Goal: Check status: Check status

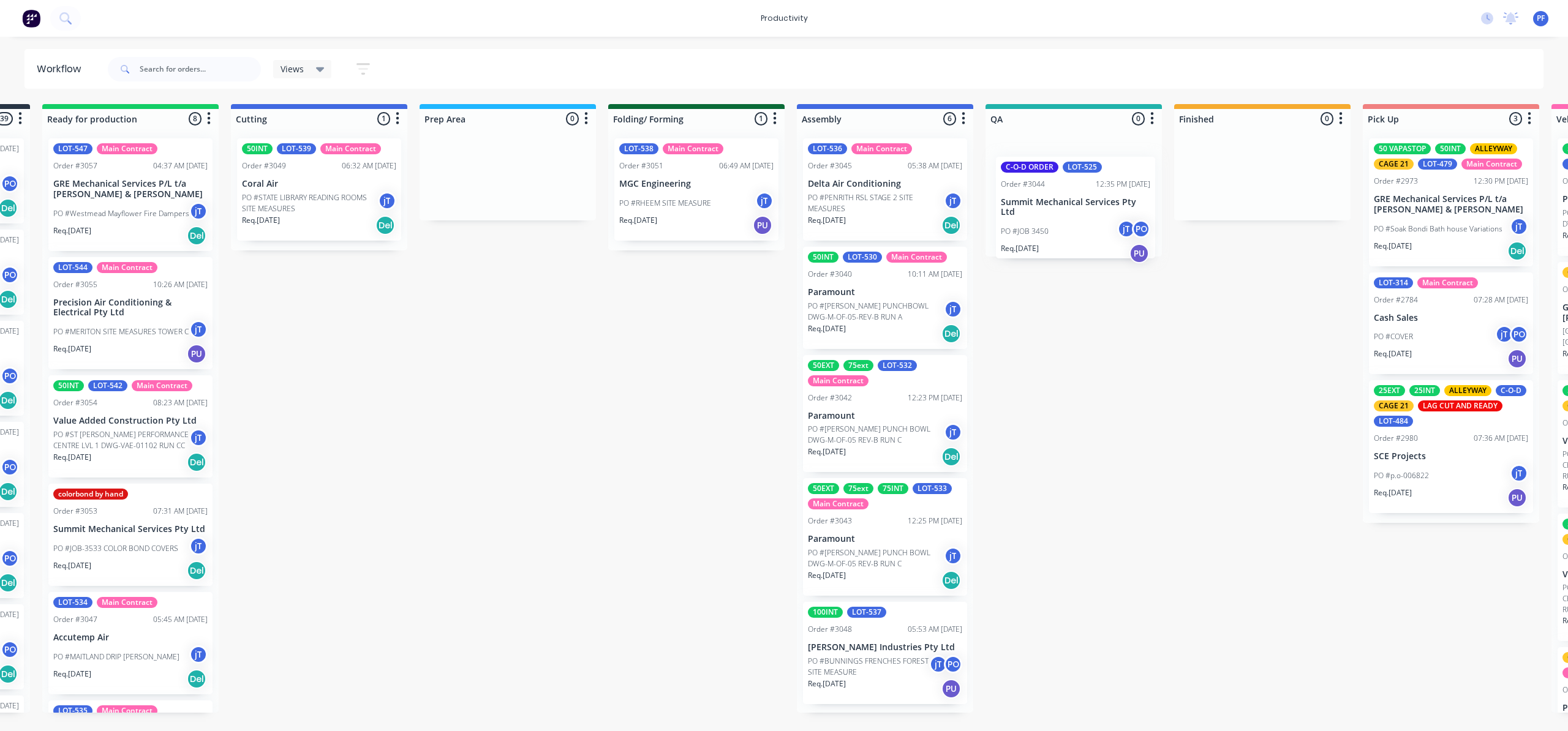
drag, startPoint x: 965, startPoint y: 351, endPoint x: 1042, endPoint y: 196, distance: 173.1
click at [1044, 199] on div "Submitted 39 Order #240 10:47 AM [DATE] Retro Air PO #Freshwater Apts PO Req. […" at bounding box center [1017, 408] width 2398 height 609
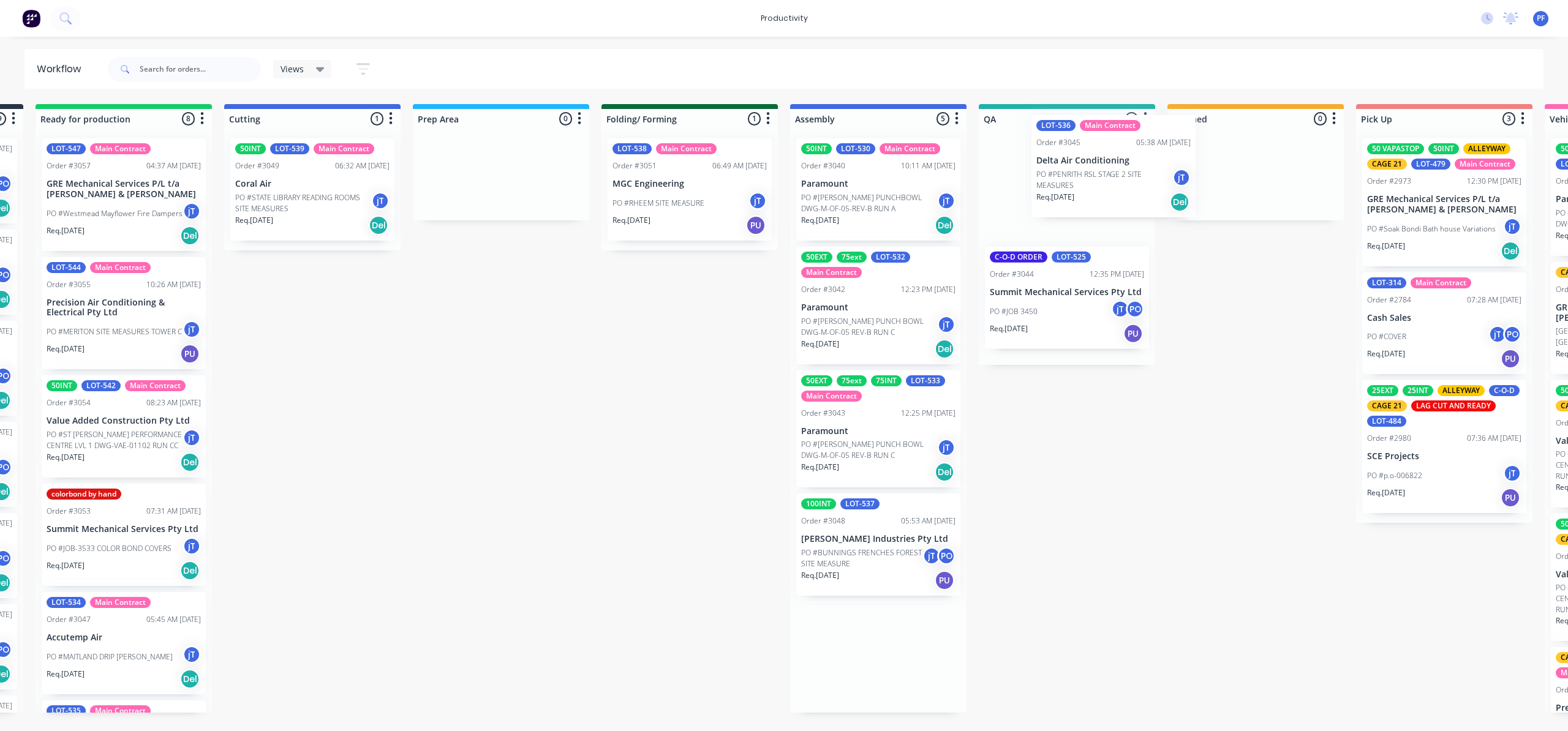
drag, startPoint x: 889, startPoint y: 218, endPoint x: 1227, endPoint y: 190, distance: 339.2
click at [1227, 190] on div "Submitted 39 Order #240 10:47 AM [DATE] Retro Air PO #Freshwater Apts PO Req. […" at bounding box center [1010, 408] width 2398 height 609
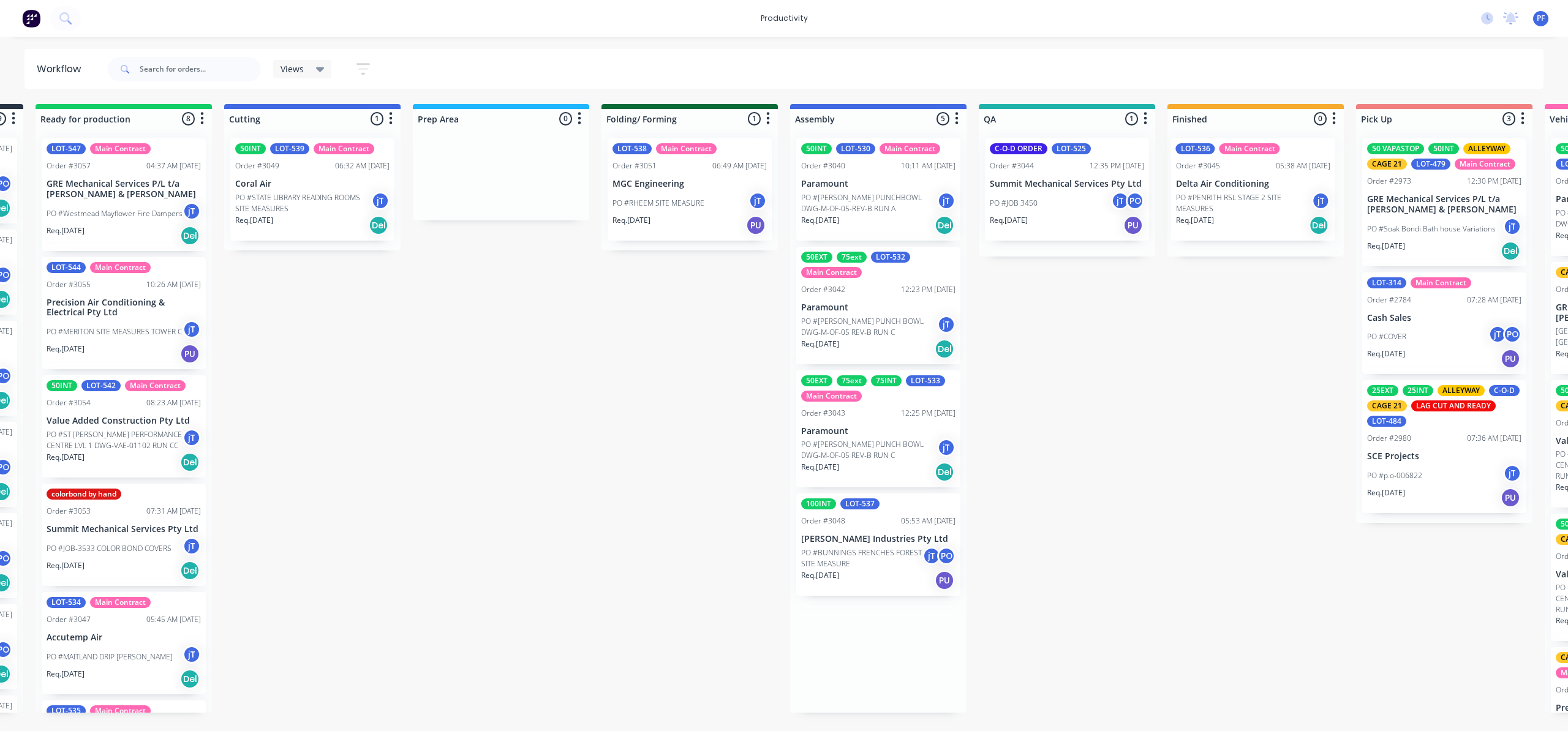
scroll to position [0, 182]
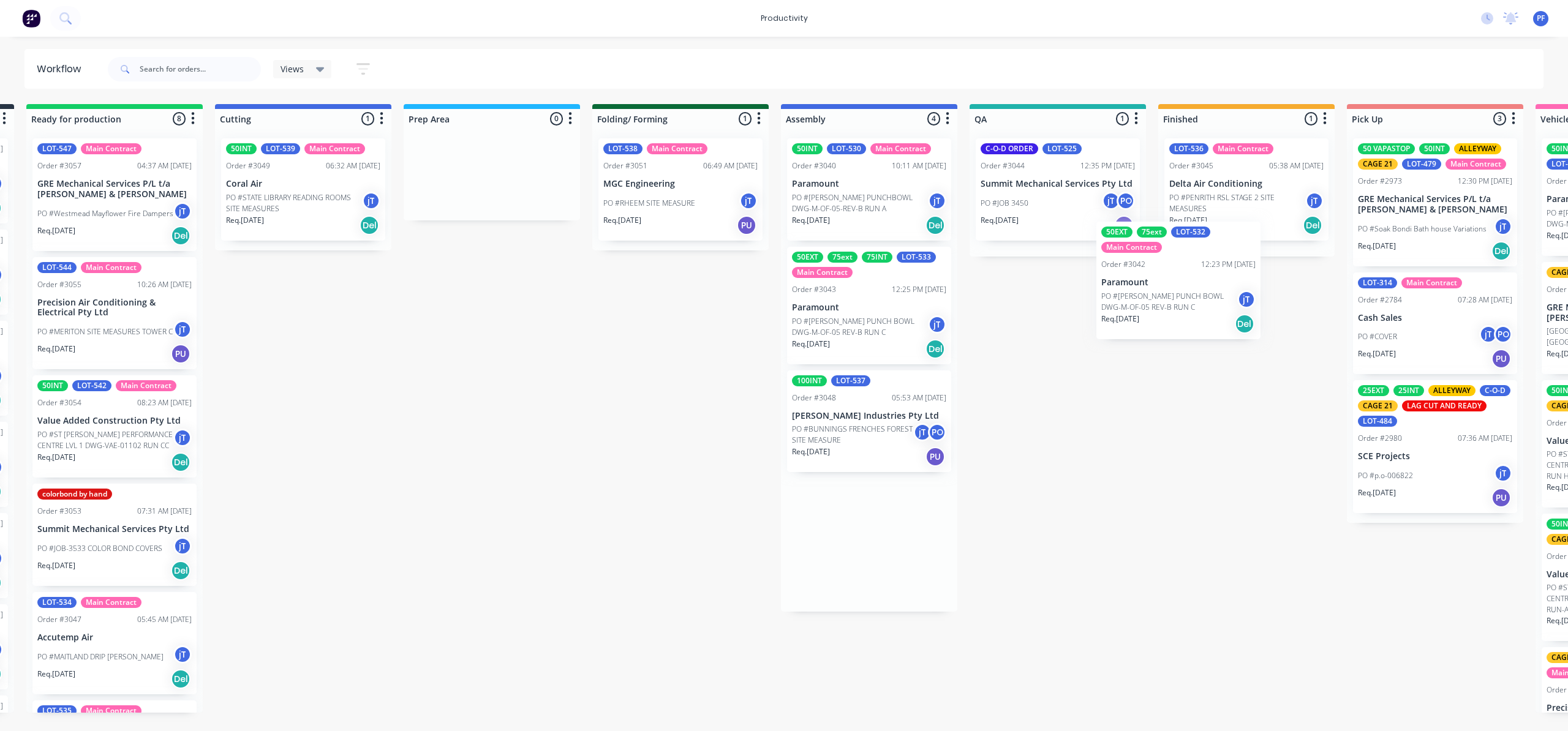
drag, startPoint x: 912, startPoint y: 334, endPoint x: 1257, endPoint y: 292, distance: 347.5
click at [1257, 294] on div "Submitted 39 Order #240 10:47 AM [DATE] Retro Air PO #Freshwater Apts PO Req. […" at bounding box center [1001, 408] width 2398 height 609
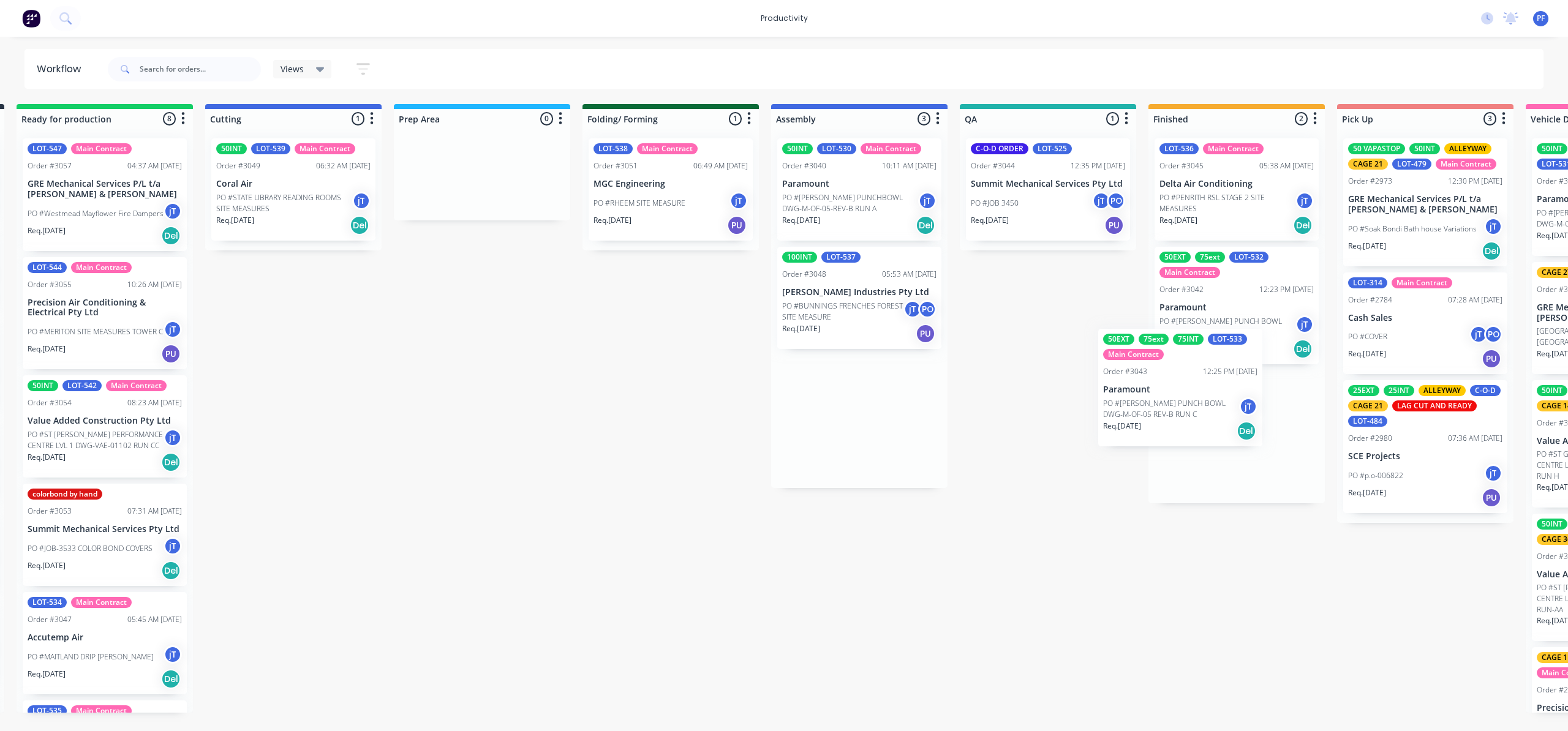
drag, startPoint x: 885, startPoint y: 311, endPoint x: 1204, endPoint y: 394, distance: 329.6
click at [1204, 394] on div "Submitted 39 Order #240 10:47 AM [DATE] Retro Air PO #Freshwater Apts PO Req. […" at bounding box center [991, 408] width 2398 height 609
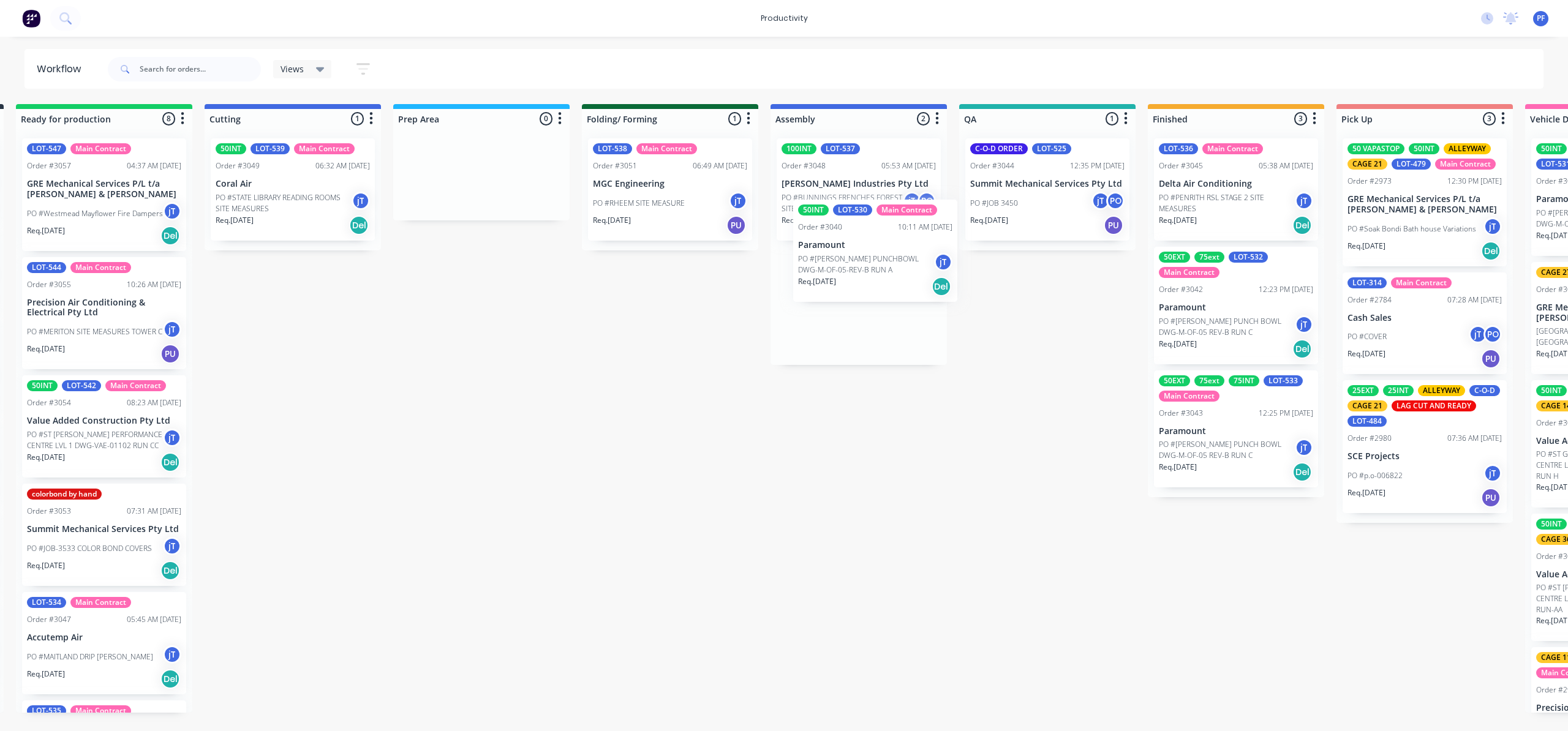
drag, startPoint x: 815, startPoint y: 215, endPoint x: 812, endPoint y: 253, distance: 38.1
click at [817, 253] on div "50INT LOT-530 Main Contract Order #3040 10:11 AM [DATE] Paramount PO #[PERSON_N…" at bounding box center [859, 247] width 176 height 236
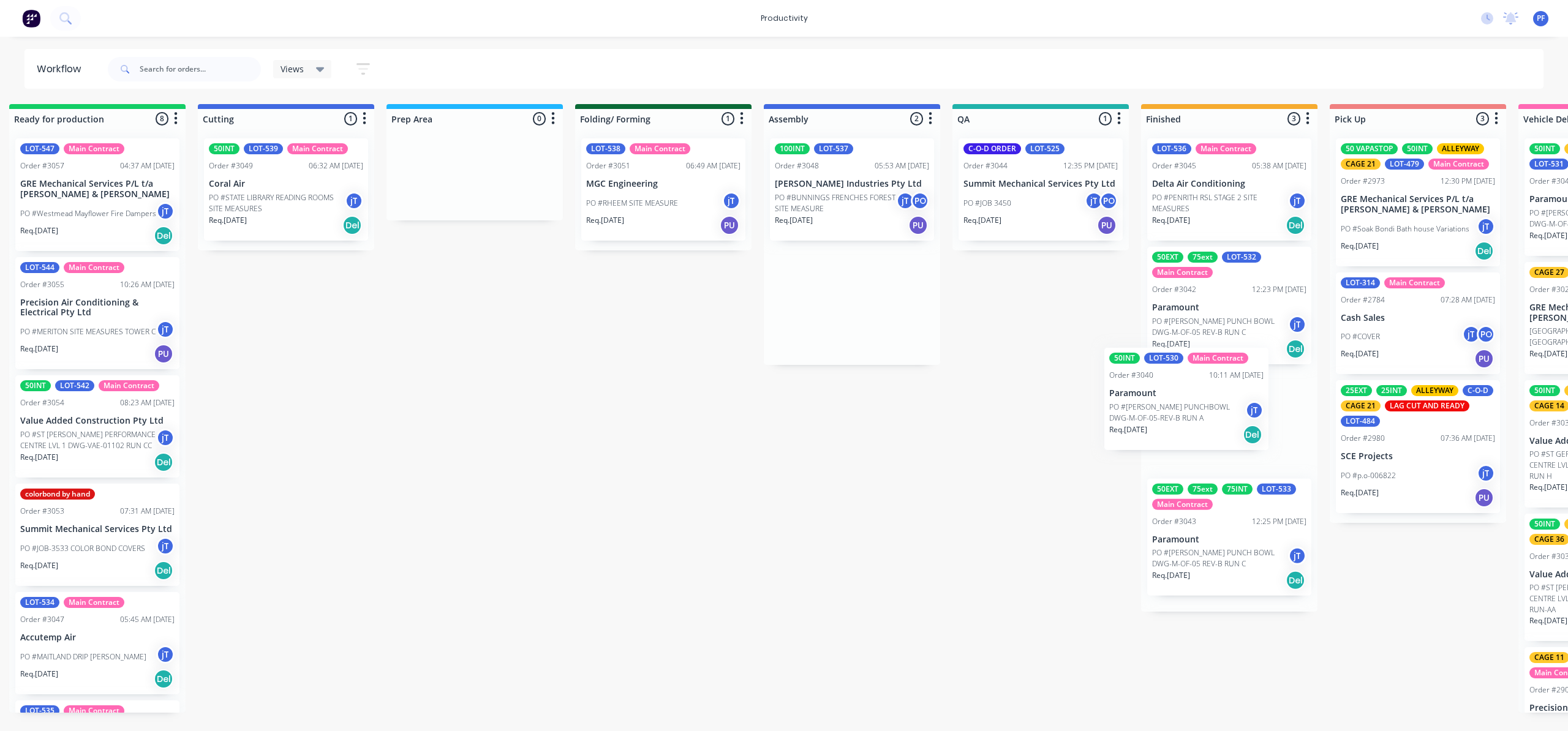
drag, startPoint x: 854, startPoint y: 222, endPoint x: 1186, endPoint y: 432, distance: 392.8
click at [1186, 432] on div "Submitted 39 Order #240 10:47 AM [DATE] Retro Air PO #Freshwater Apts PO Req. […" at bounding box center [984, 408] width 2398 height 609
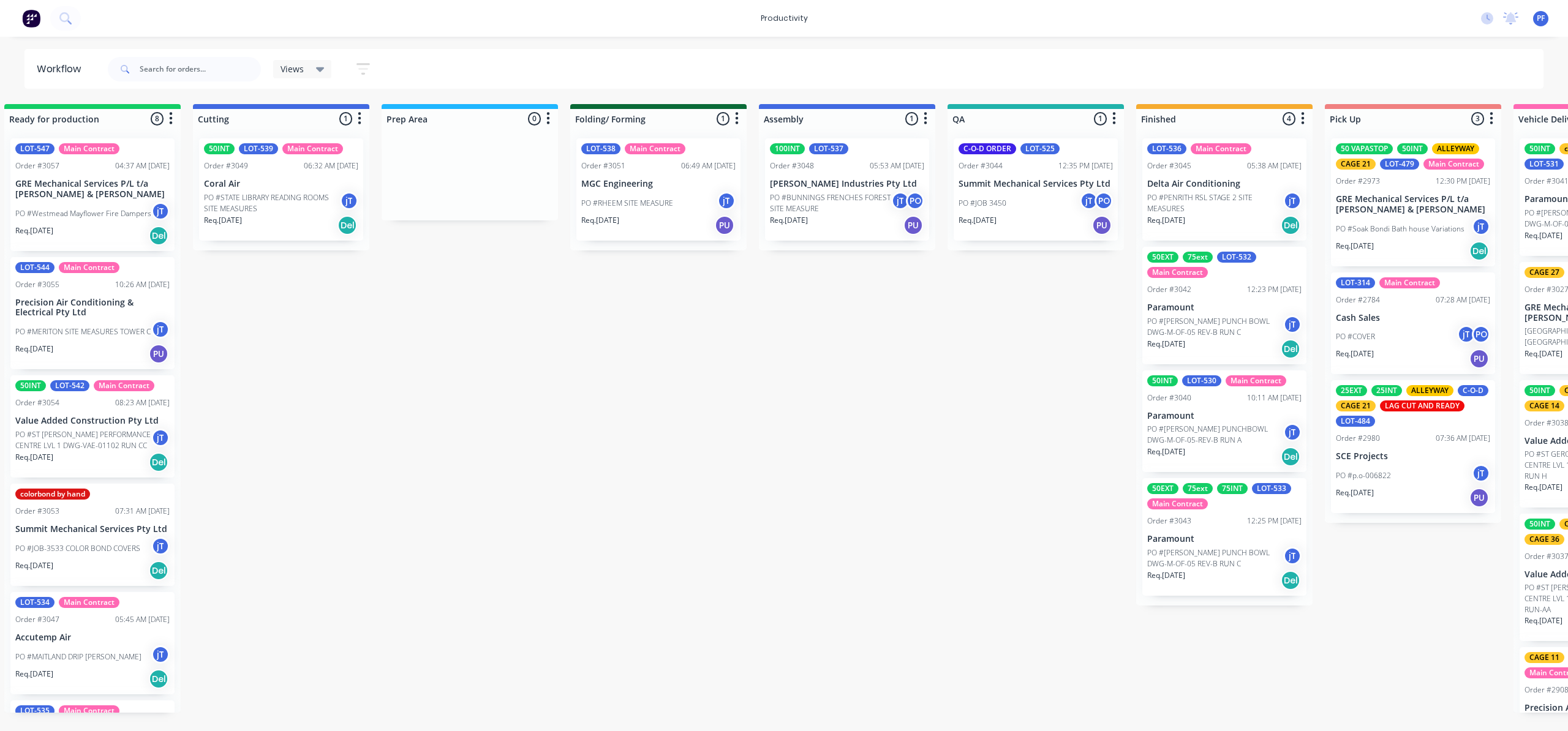
click at [1236, 430] on p "PO #[PERSON_NAME] PUNCHBOWL DWG-M-OF-05-REV-B RUN A" at bounding box center [1215, 435] width 136 height 22
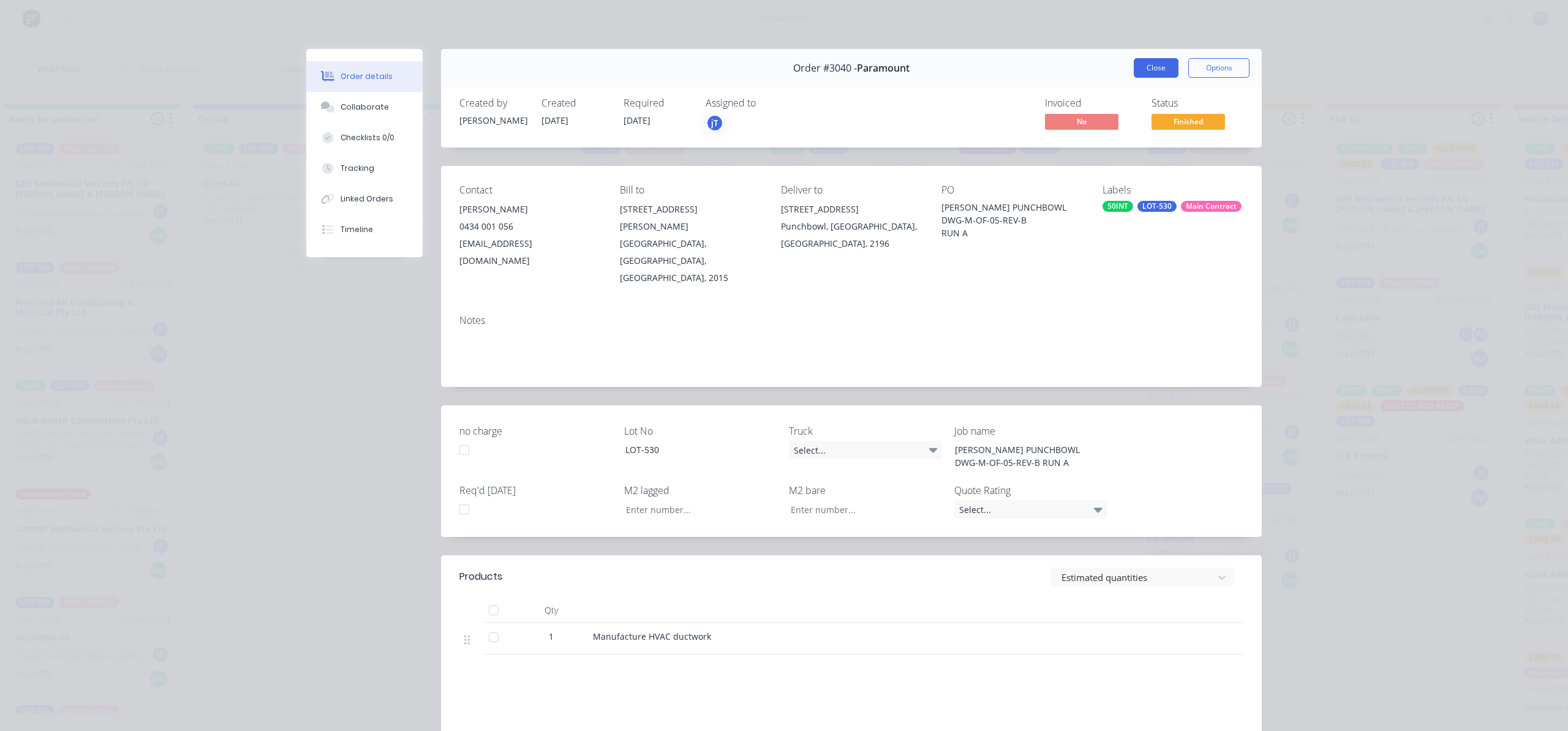
click at [1133, 59] on button "Close" at bounding box center [1155, 68] width 44 height 20
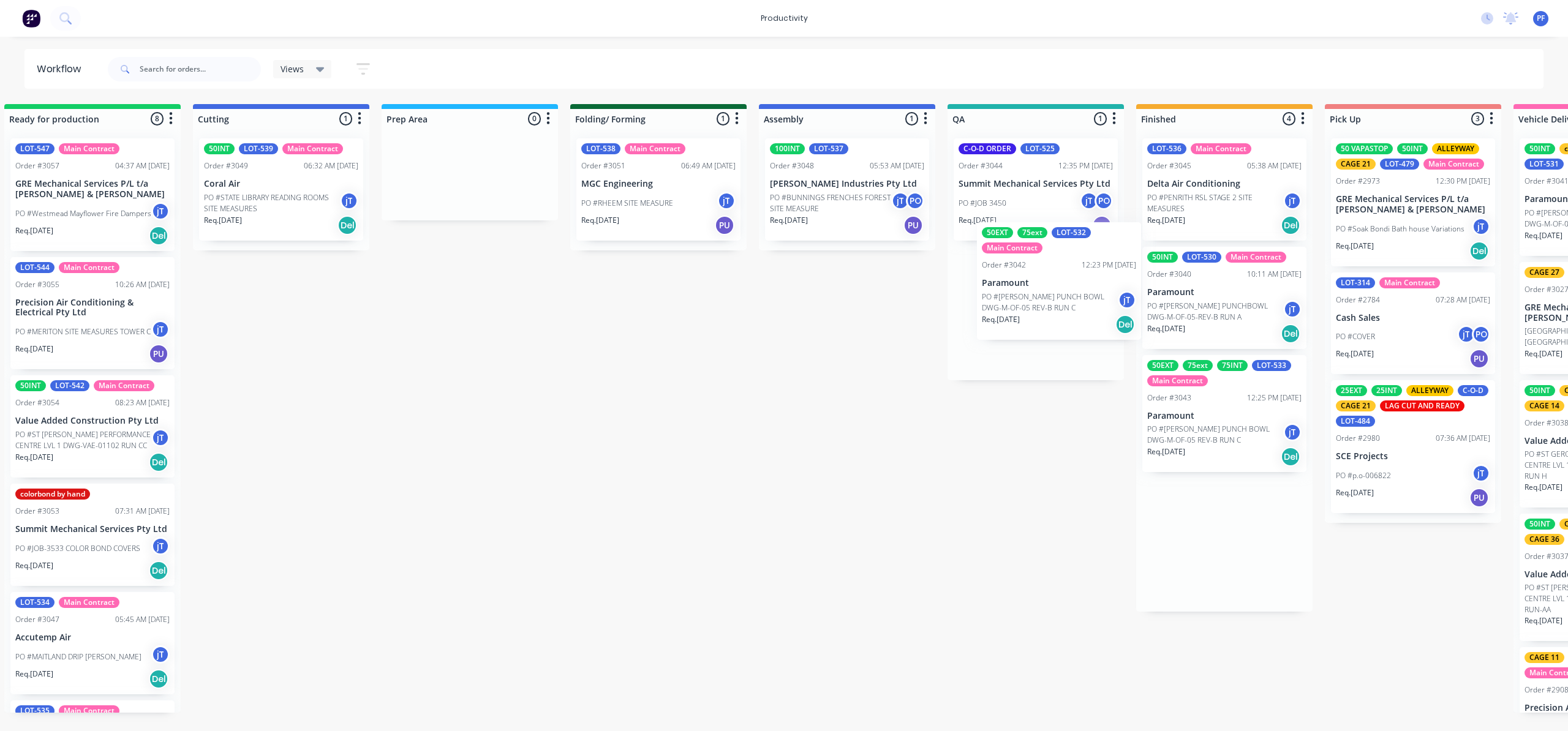
scroll to position [0, 212]
drag, startPoint x: 1228, startPoint y: 300, endPoint x: 1005, endPoint y: 275, distance: 224.4
click at [1005, 275] on div "Submitted 39 Order #240 10:47 AM [DATE] Retro Air PO #Freshwater Apts PO Req. […" at bounding box center [978, 408] width 2398 height 609
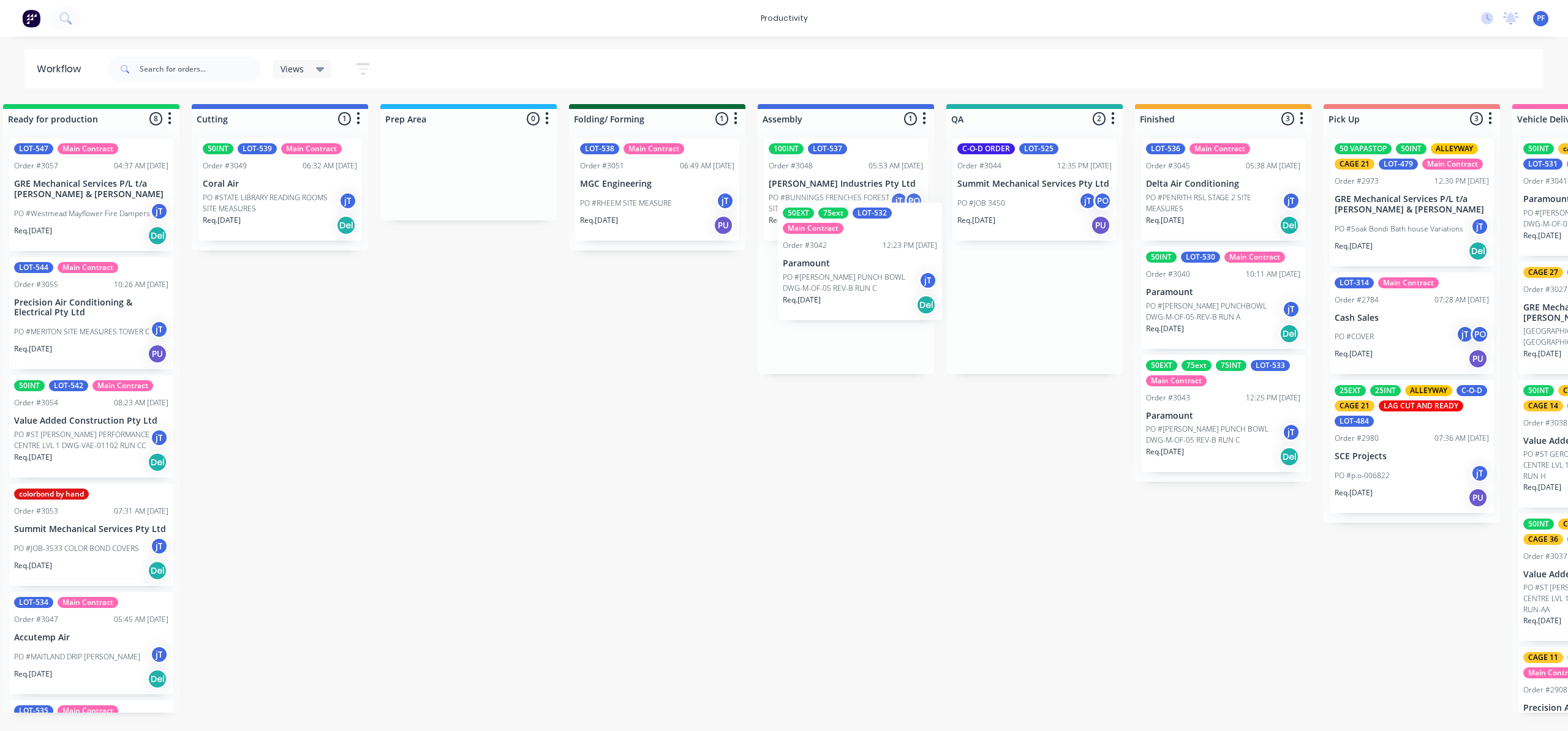
drag, startPoint x: 1051, startPoint y: 321, endPoint x: 940, endPoint y: 296, distance: 113.8
click at [873, 275] on div "Submitted 39 Order #240 10:47 AM [DATE] Retro Air PO #Freshwater Apts PO Req. […" at bounding box center [978, 408] width 2398 height 609
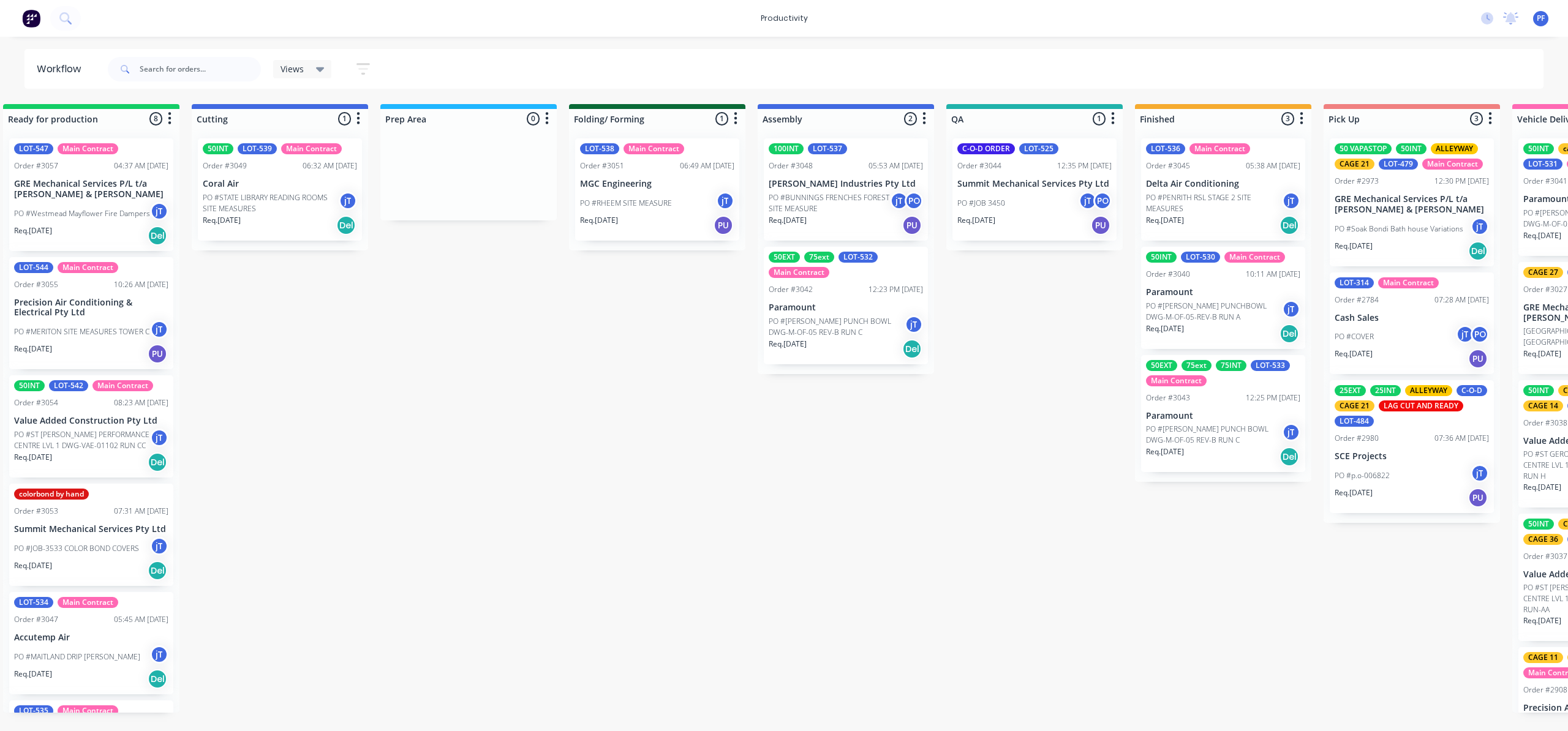
click at [1214, 302] on p "PO #[PERSON_NAME] PUNCHBOWL DWG-M-OF-05-REV-B RUN A" at bounding box center [1214, 311] width 136 height 22
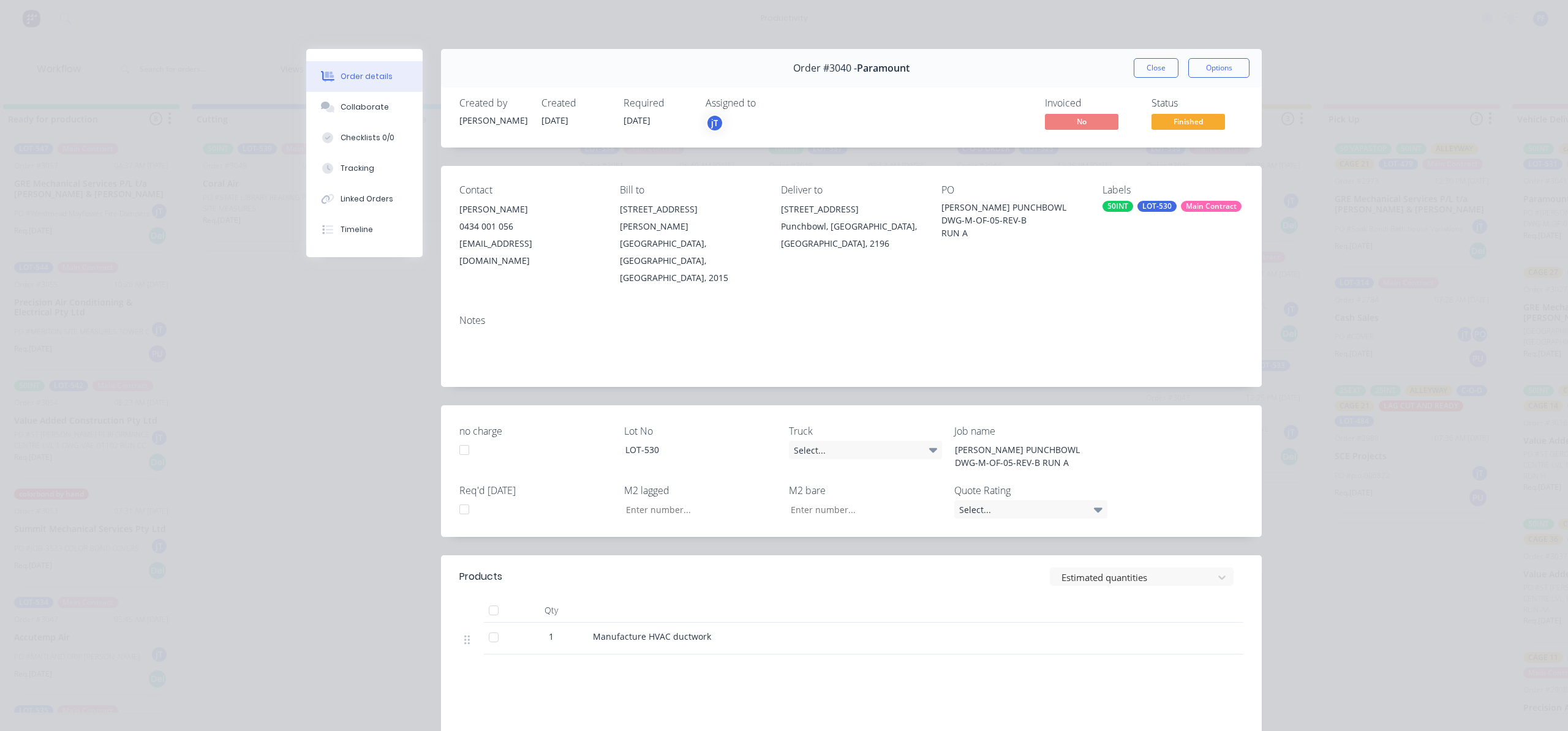
click at [1181, 204] on div "Main Contract" at bounding box center [1211, 206] width 61 height 11
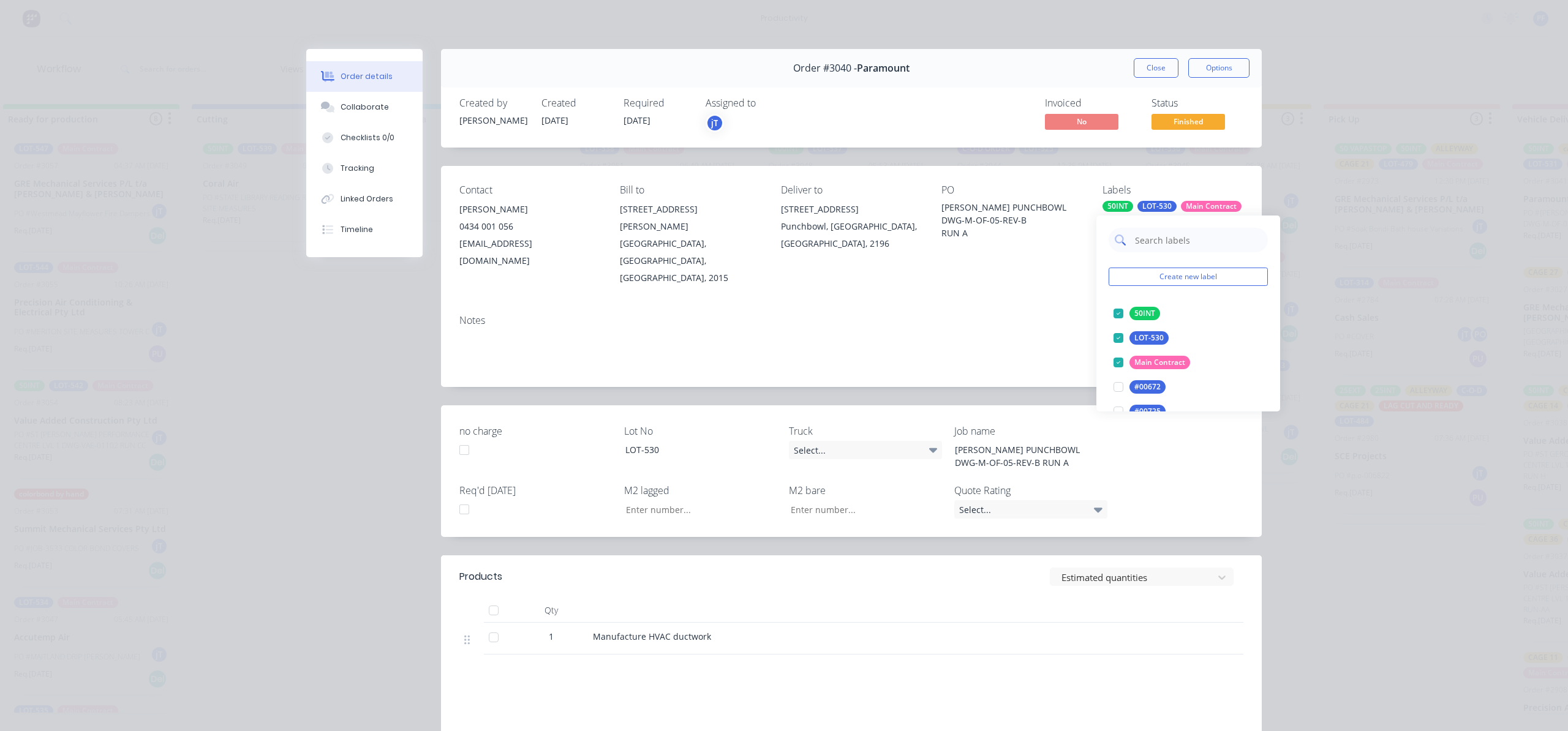
drag, startPoint x: 1179, startPoint y: 204, endPoint x: 1160, endPoint y: 245, distance: 45.2
click at [1160, 245] on input "text" at bounding box center [1197, 240] width 128 height 24
click at [1145, 78] on div "Order #3040 - Paramount Close Options" at bounding box center [851, 68] width 820 height 38
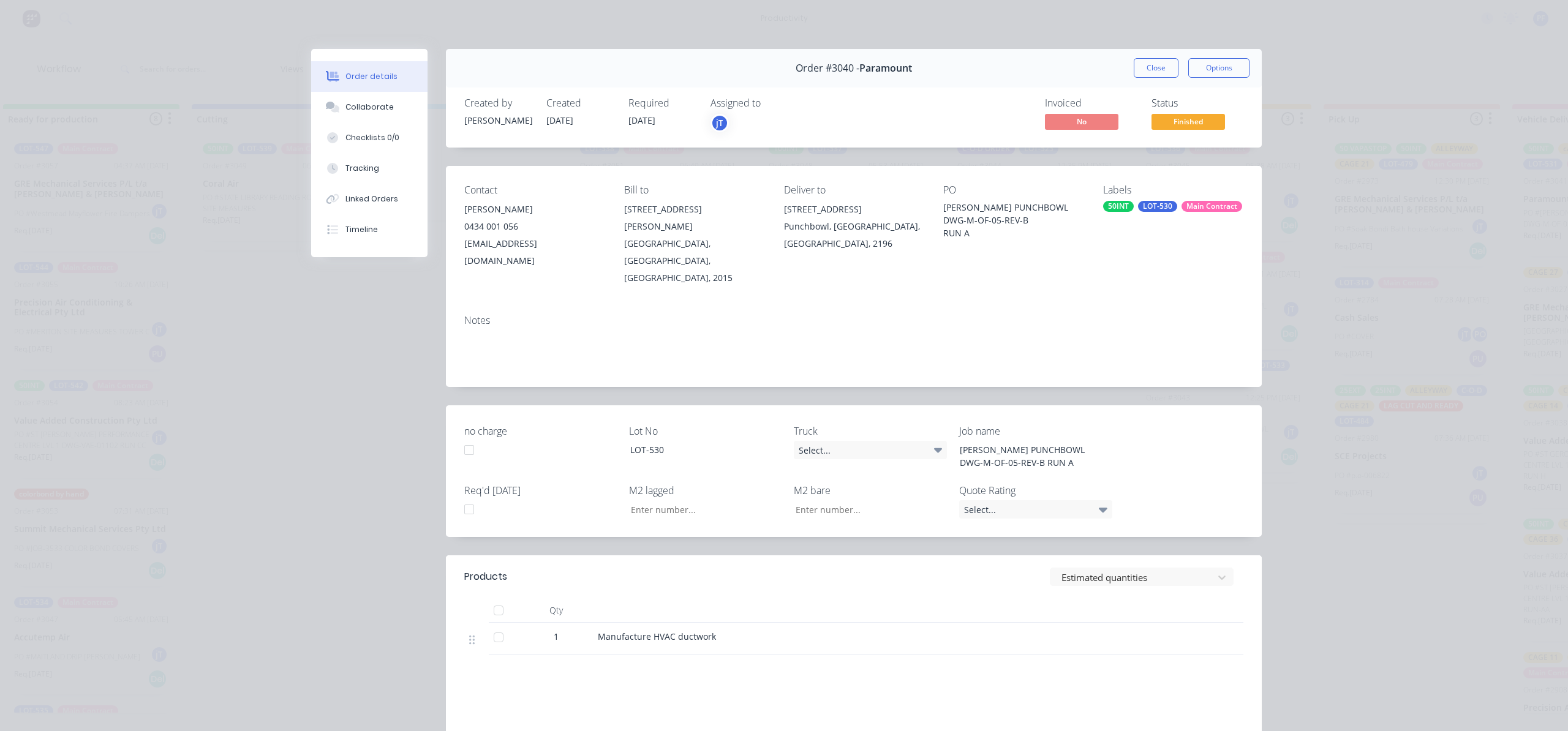
drag, startPoint x: 1145, startPoint y: 64, endPoint x: 1139, endPoint y: 83, distance: 19.9
click at [1145, 64] on button "Close" at bounding box center [1155, 68] width 44 height 20
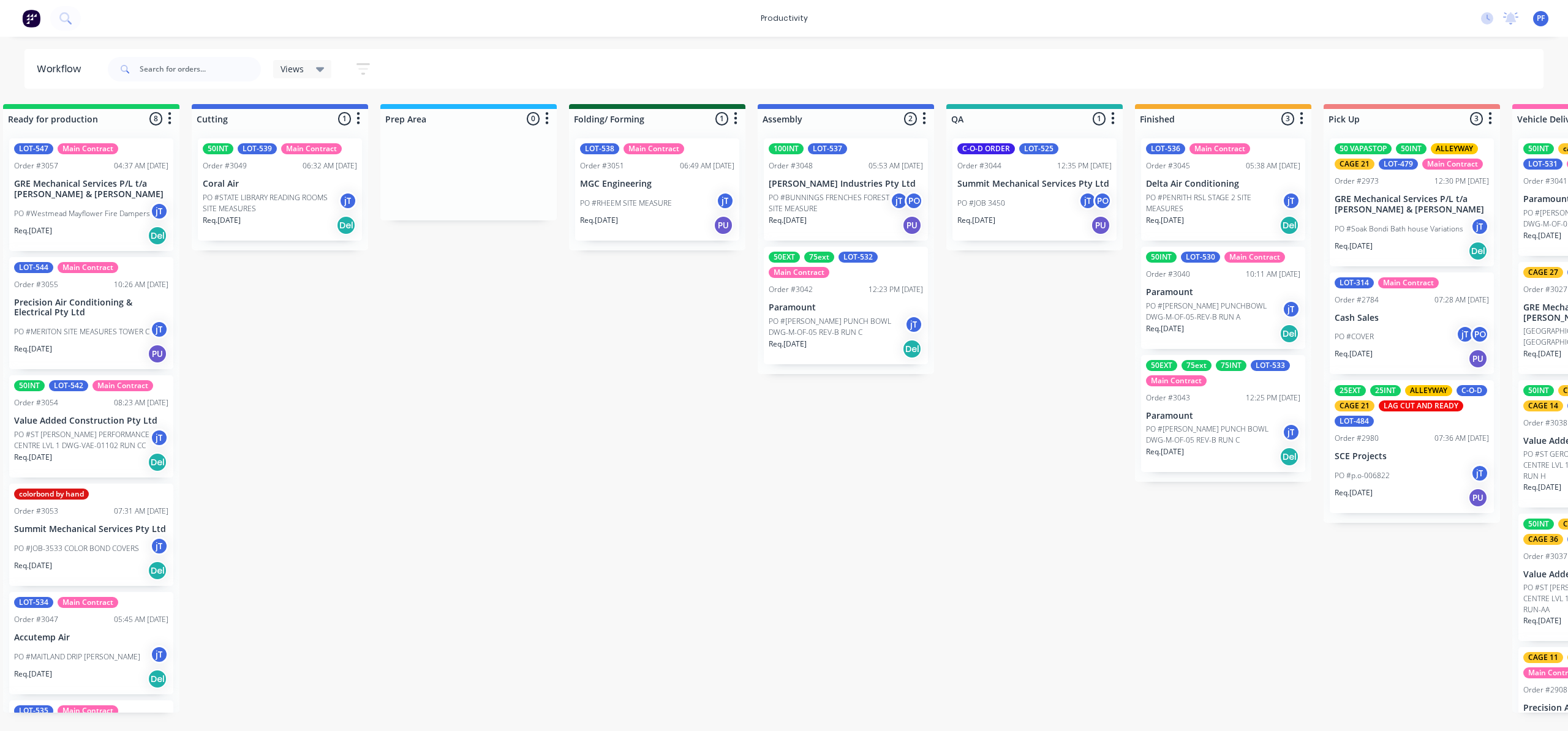
click at [371, 645] on div "Submitted 39 Order #240 10:47 AM [DATE] Retro Air PO #Freshwater Apts PO Req. […" at bounding box center [978, 408] width 2398 height 609
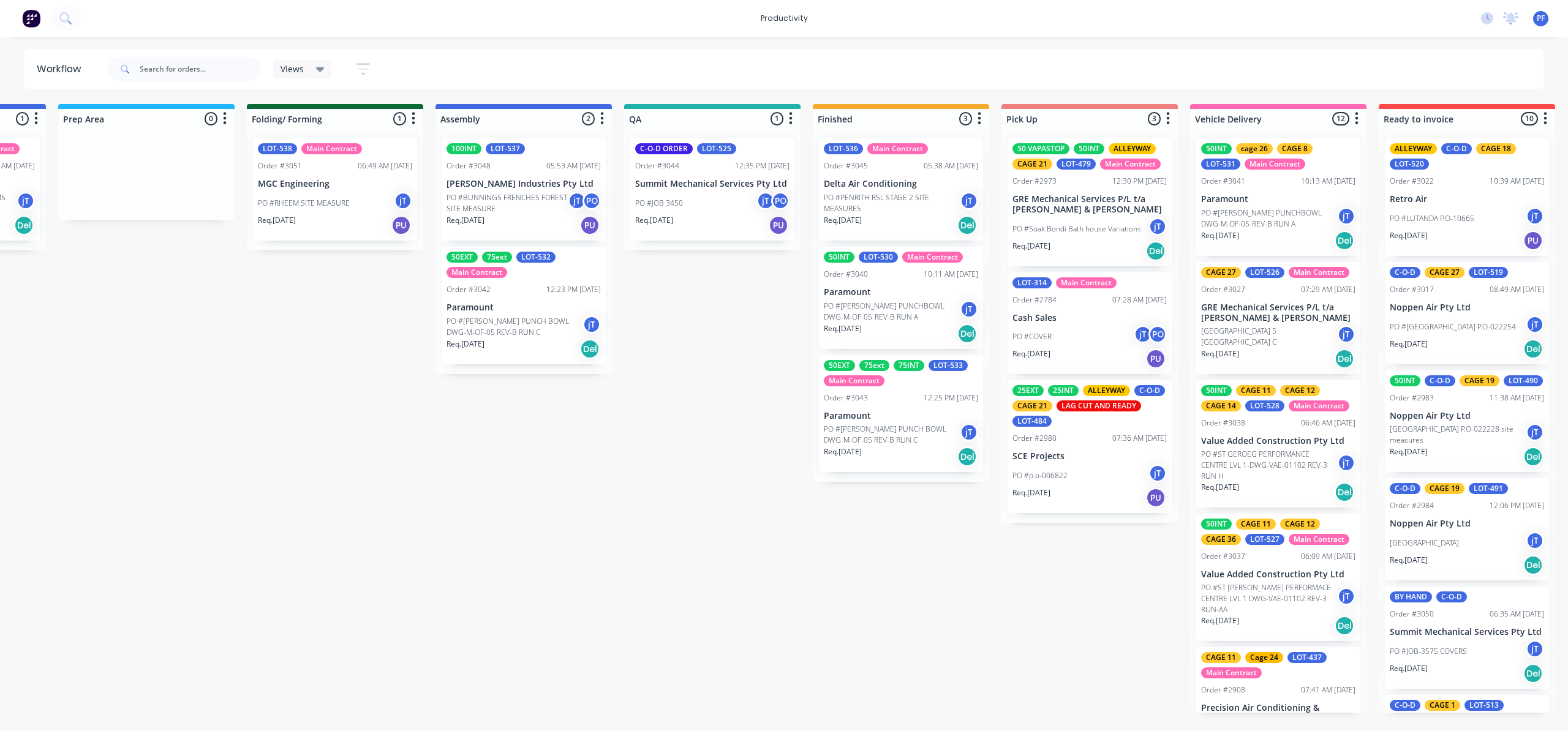
scroll to position [0, 535]
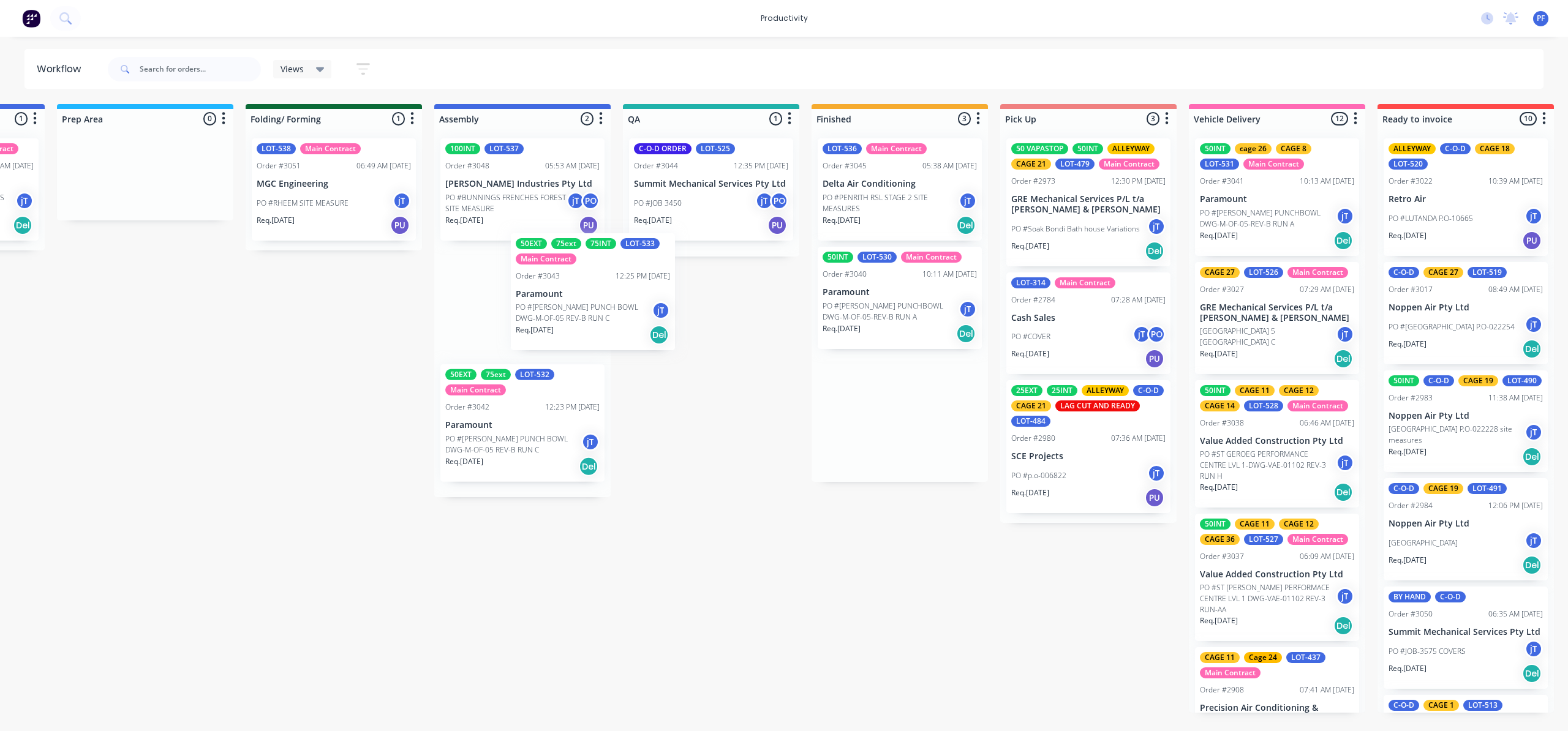
drag, startPoint x: 887, startPoint y: 410, endPoint x: 567, endPoint y: 280, distance: 345.4
click at [571, 282] on div "Submitted 39 Order #240 10:47 AM [DATE] Retro Air PO #Freshwater Apts PO Req. […" at bounding box center [654, 408] width 2398 height 609
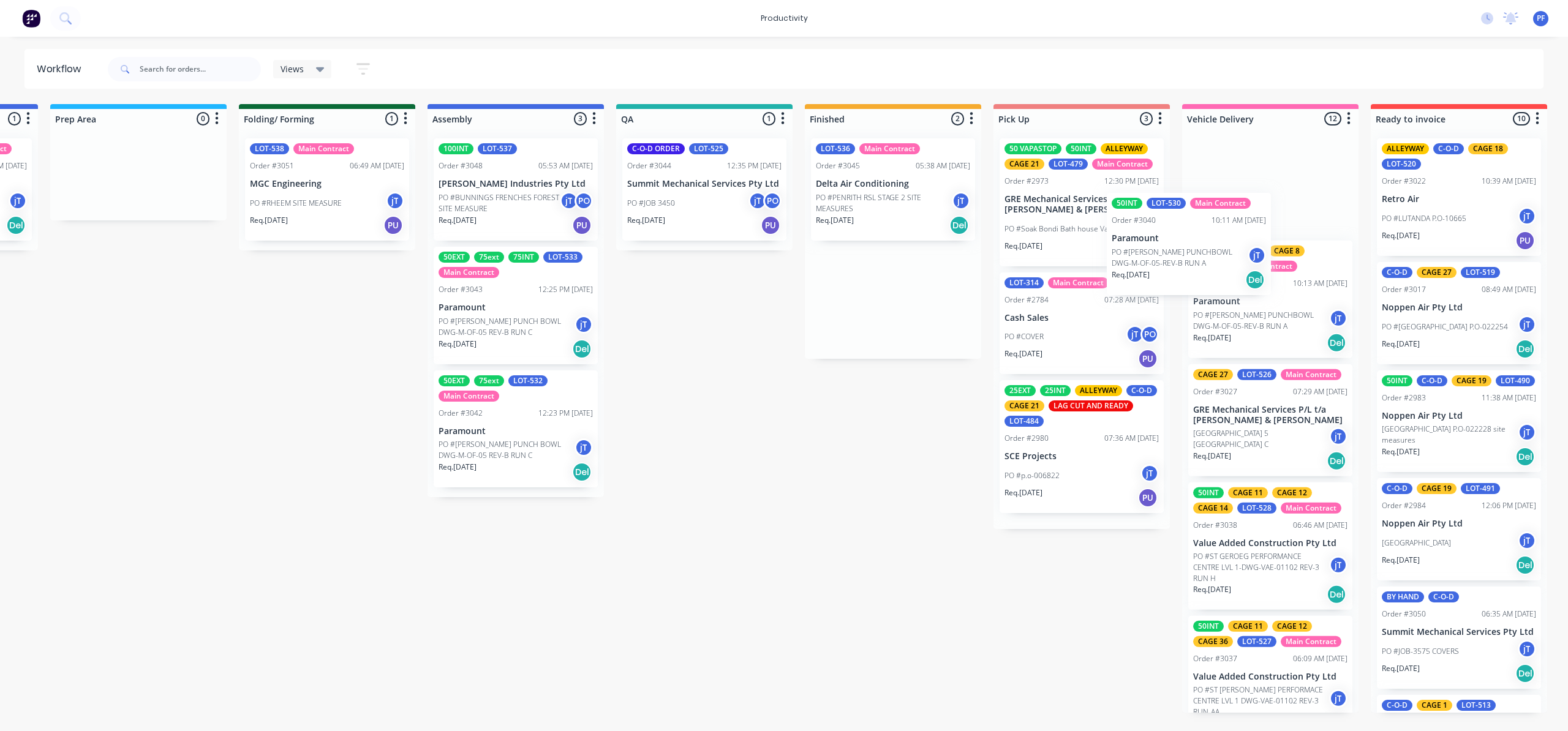
scroll to position [0, 553]
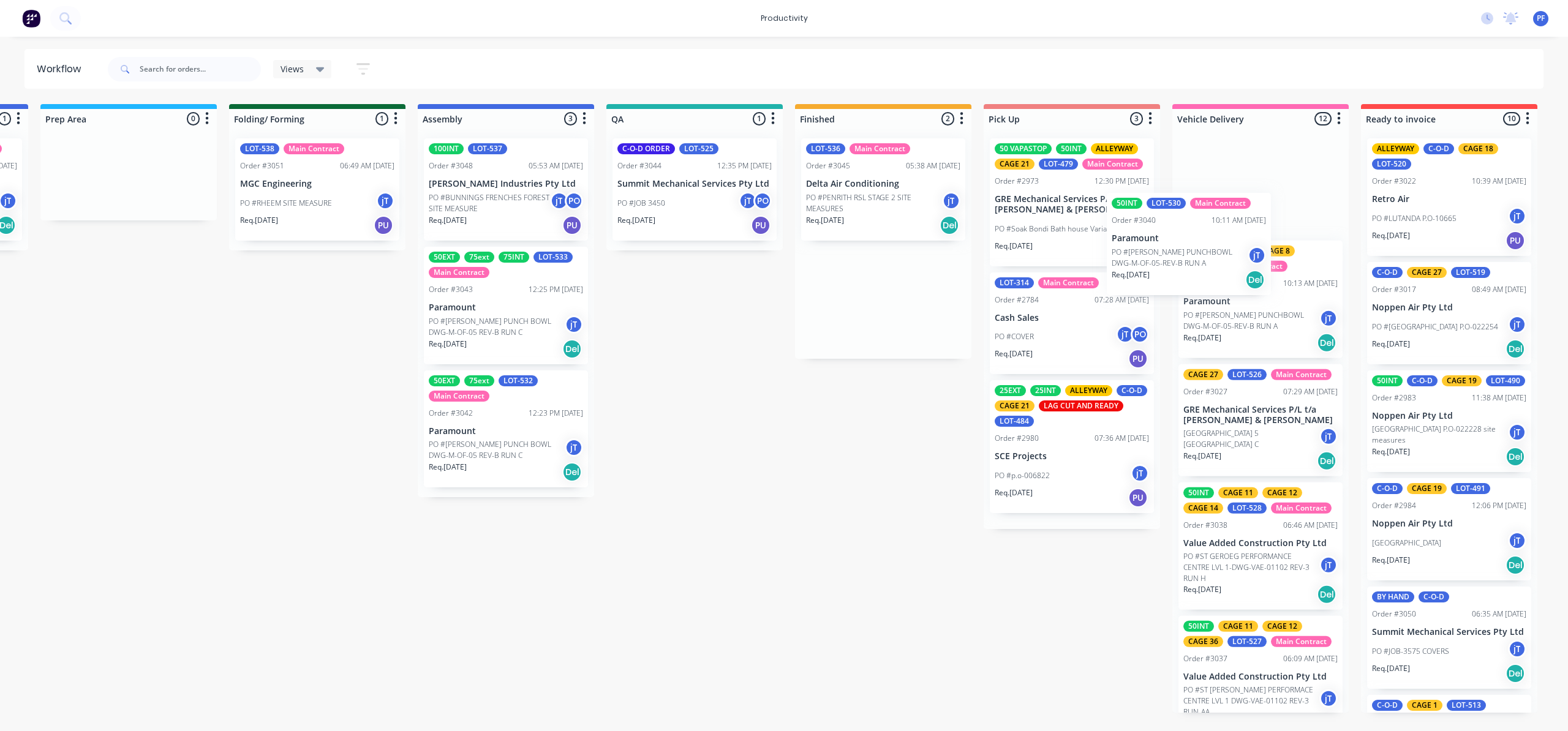
drag, startPoint x: 894, startPoint y: 300, endPoint x: 1241, endPoint y: 211, distance: 358.2
click at [1241, 211] on div "Submitted 39 Order #240 10:47 AM [DATE] Retro Air PO #Freshwater Apts PO Req. […" at bounding box center [637, 408] width 2398 height 609
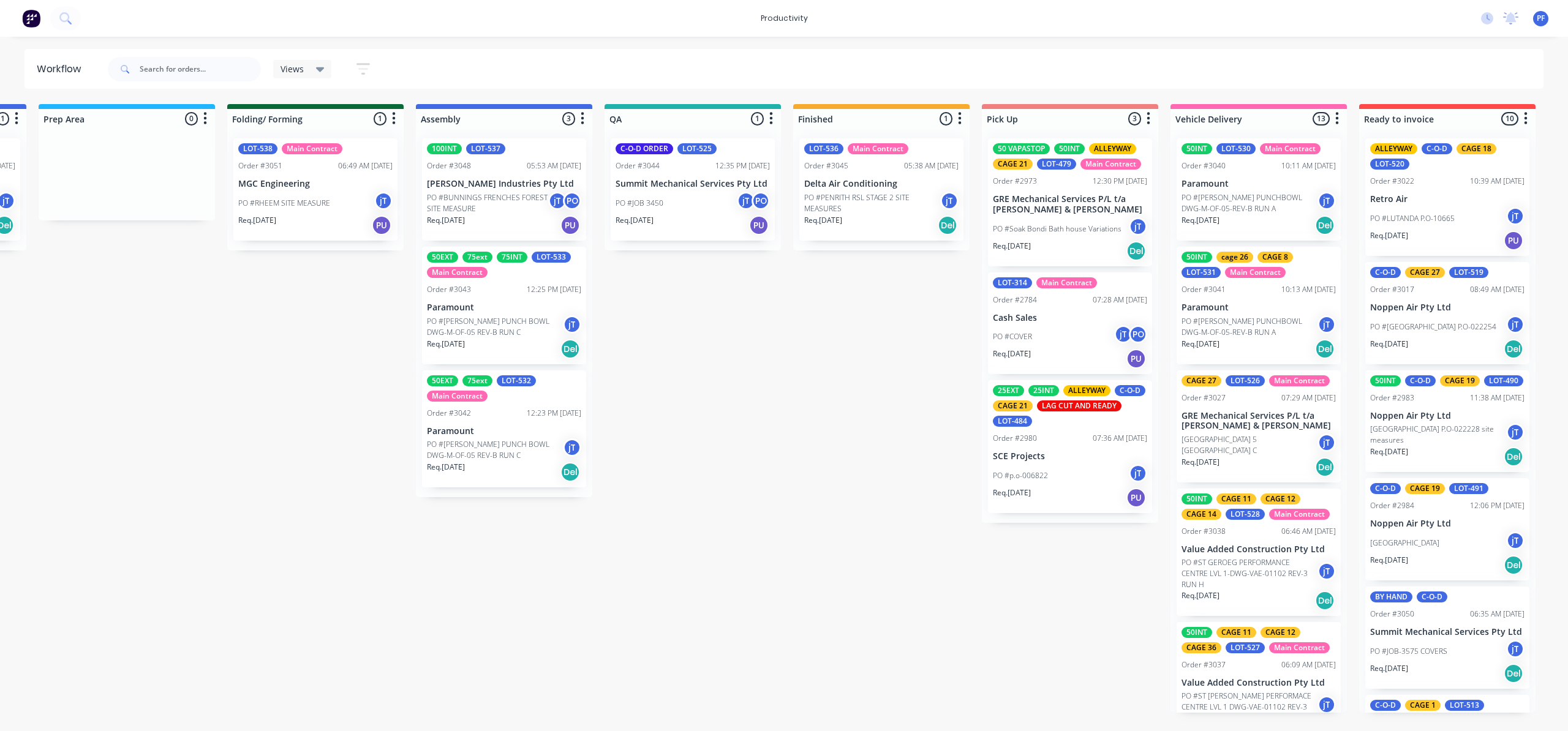
click at [1226, 204] on p "PO #[PERSON_NAME] PUNCHBOWL DWG-M-OF-05-REV-B RUN A" at bounding box center [1250, 203] width 136 height 22
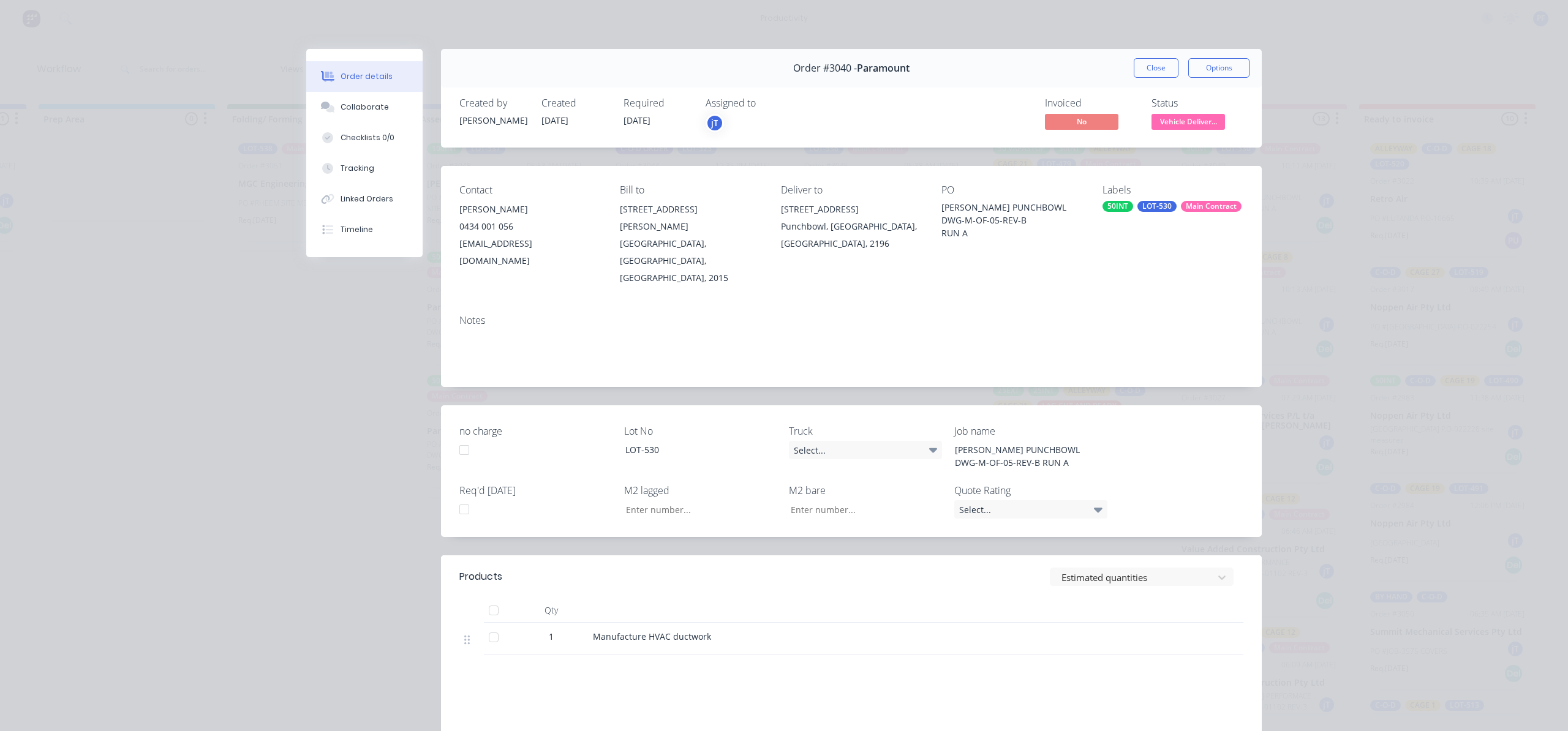
click at [1152, 208] on div "LOT-530" at bounding box center [1157, 206] width 39 height 11
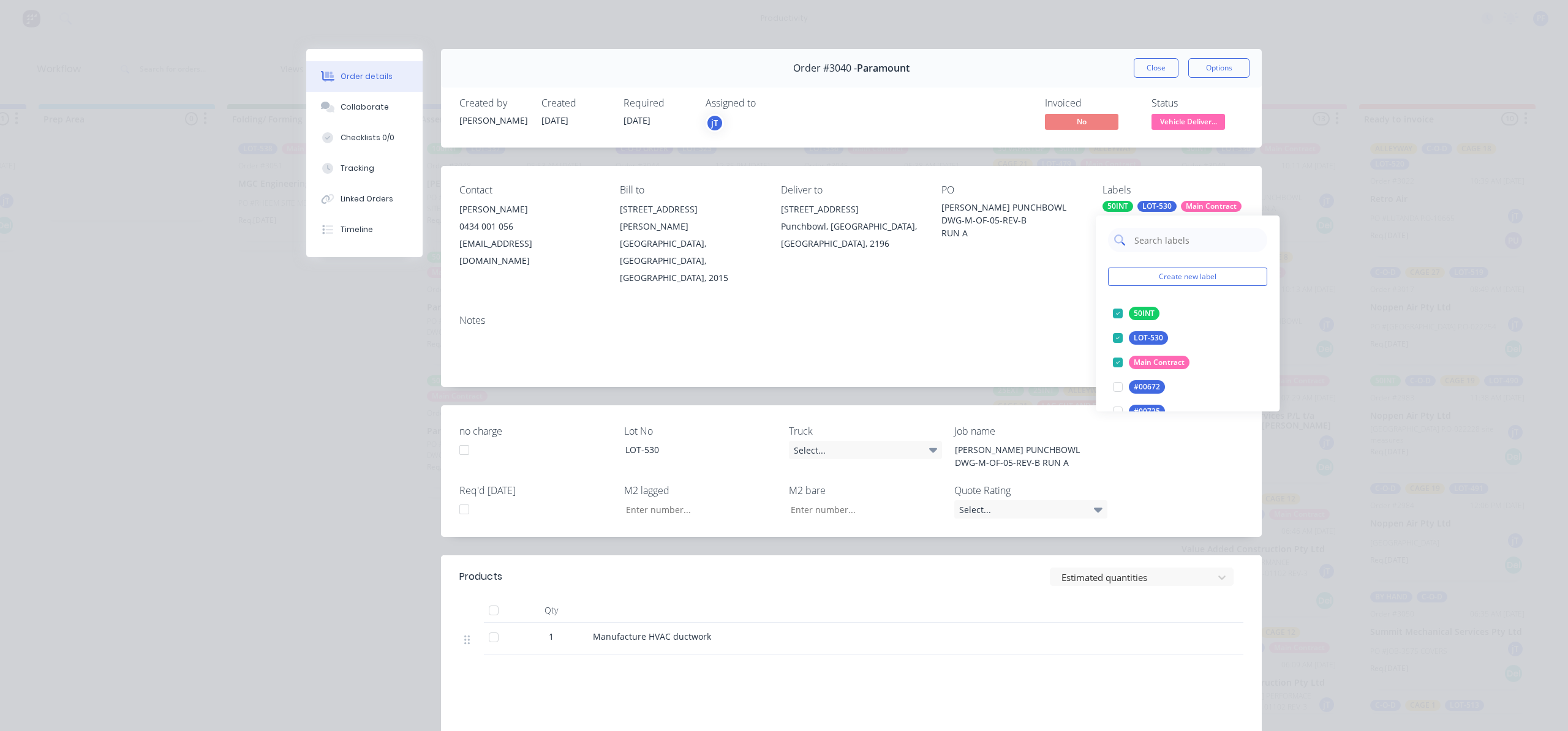
click at [1161, 240] on input "text" at bounding box center [1197, 240] width 128 height 24
drag, startPoint x: 1147, startPoint y: 311, endPoint x: 1172, endPoint y: 278, distance: 41.4
click at [1150, 311] on div "cage 26" at bounding box center [1147, 313] width 37 height 13
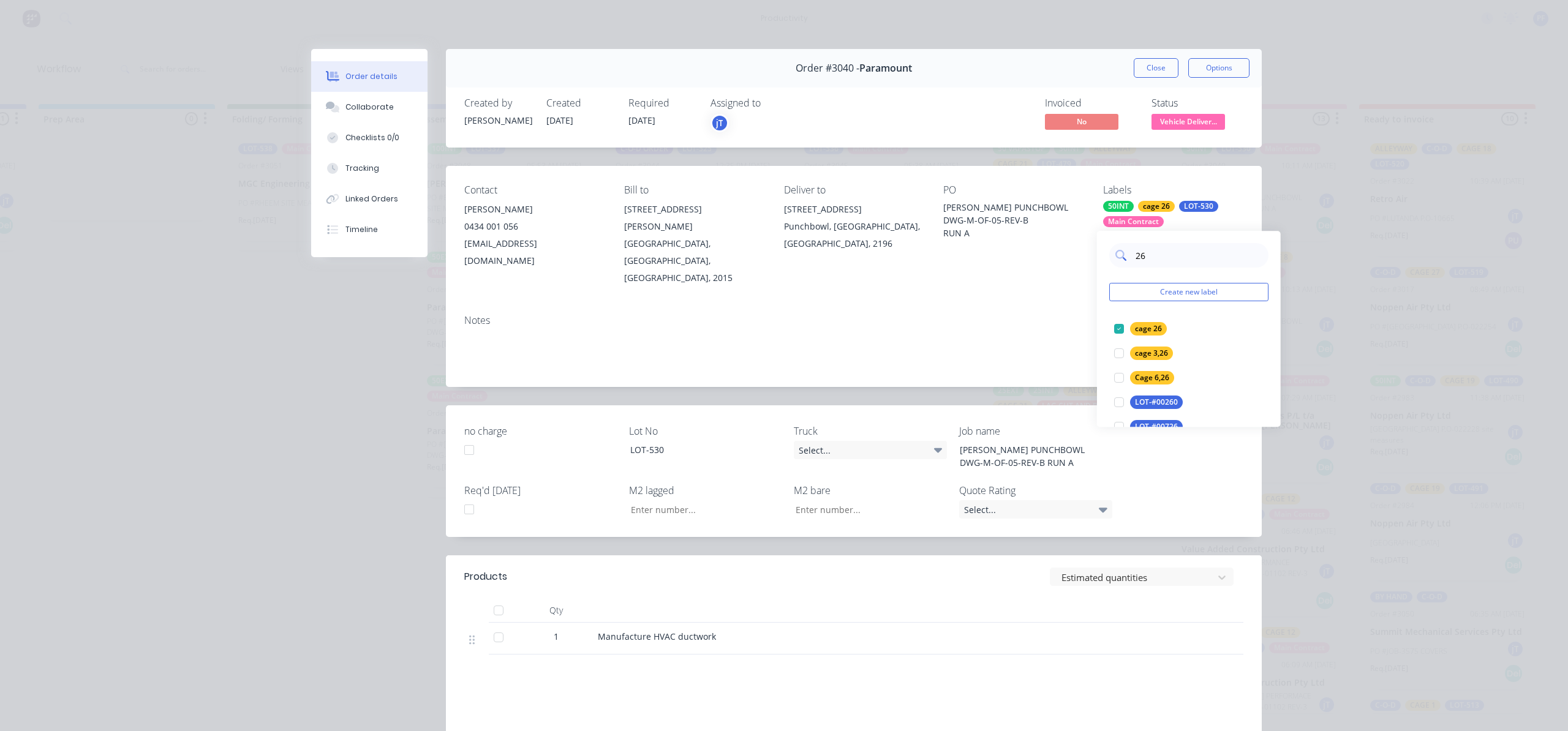
click at [1184, 251] on input "26" at bounding box center [1198, 254] width 128 height 24
type input "2"
type input "8"
click at [1154, 325] on div "CAGE 8" at bounding box center [1148, 328] width 36 height 13
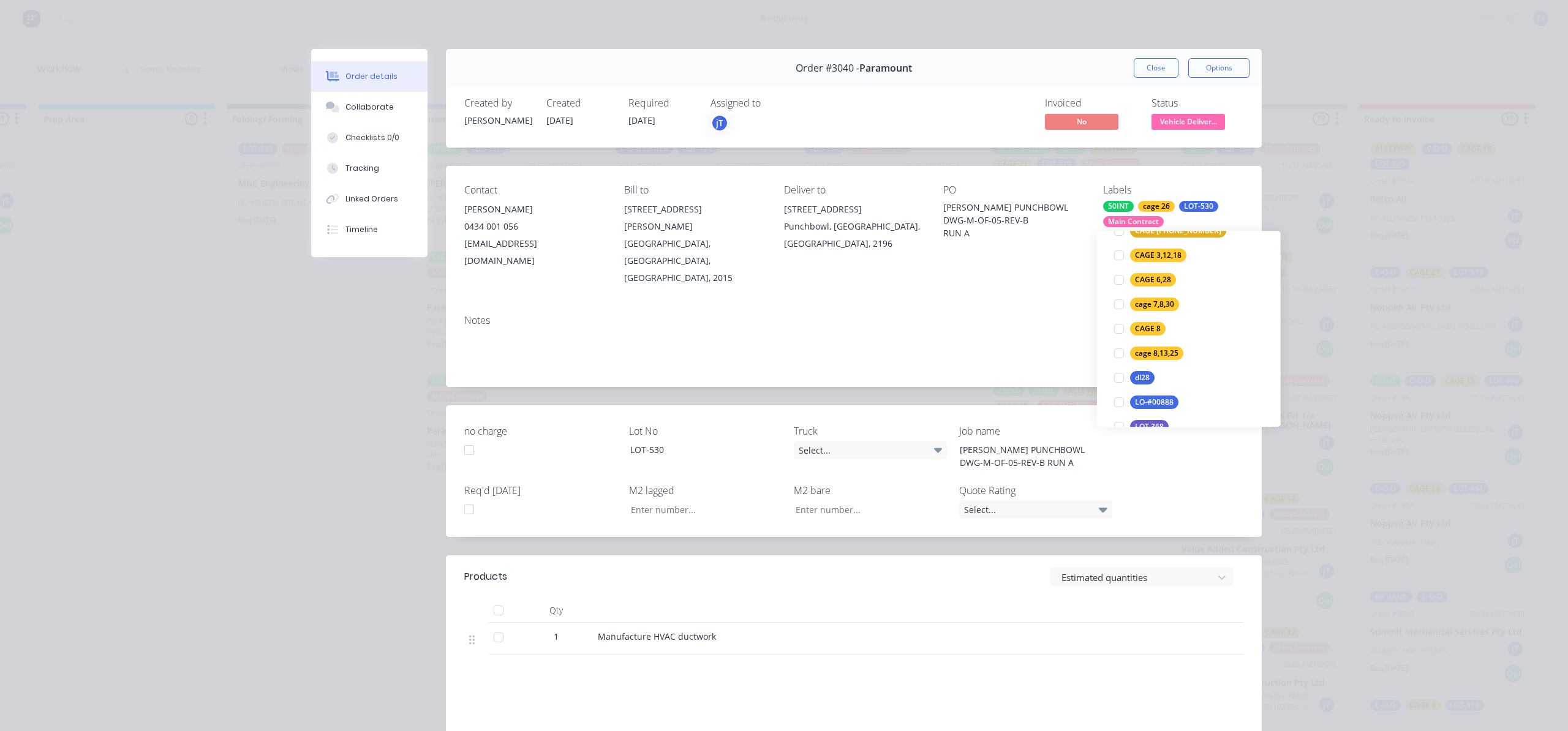
scroll to position [0, 0]
click at [1061, 314] on div "Notes" at bounding box center [854, 320] width 779 height 12
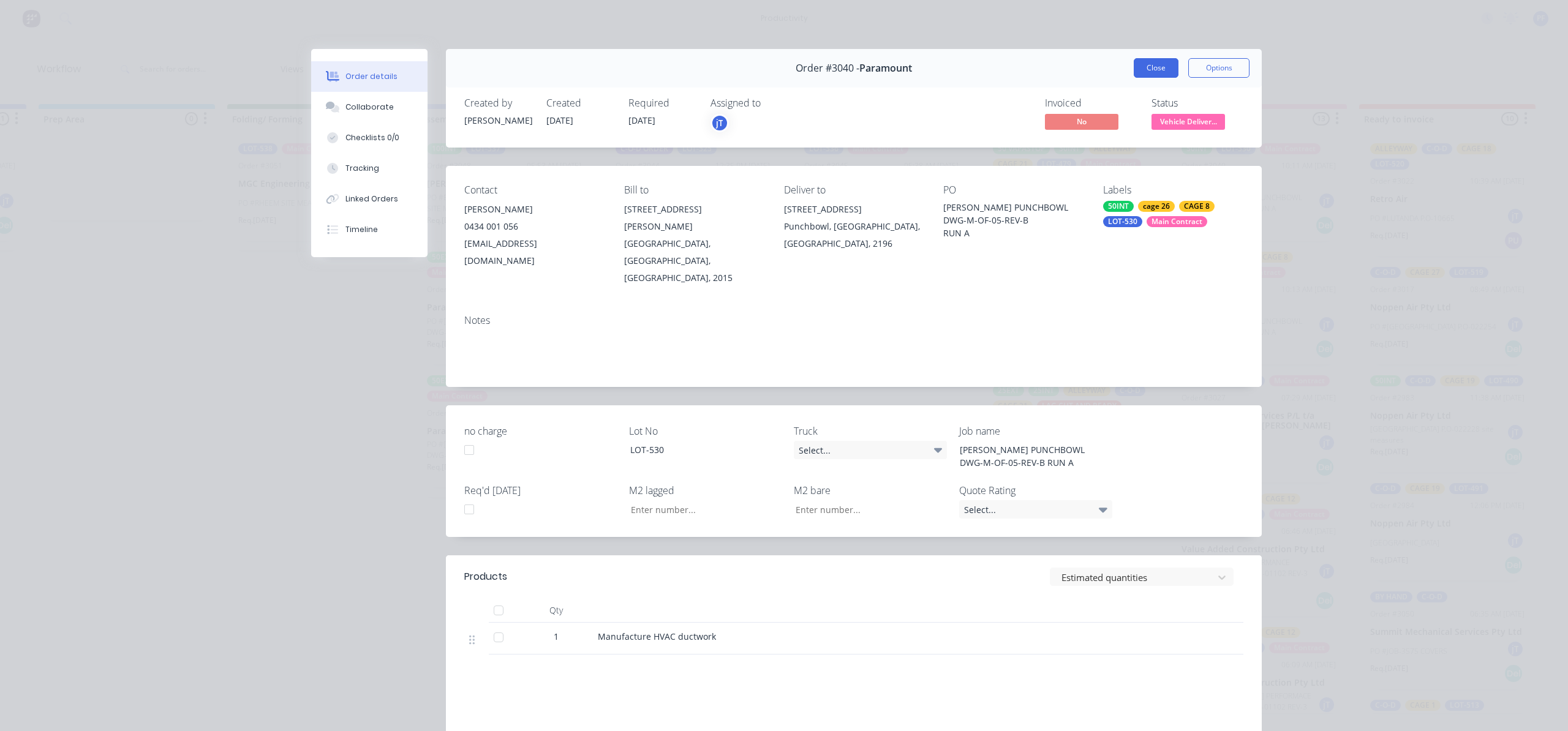
click at [1136, 76] on button "Close" at bounding box center [1155, 68] width 44 height 20
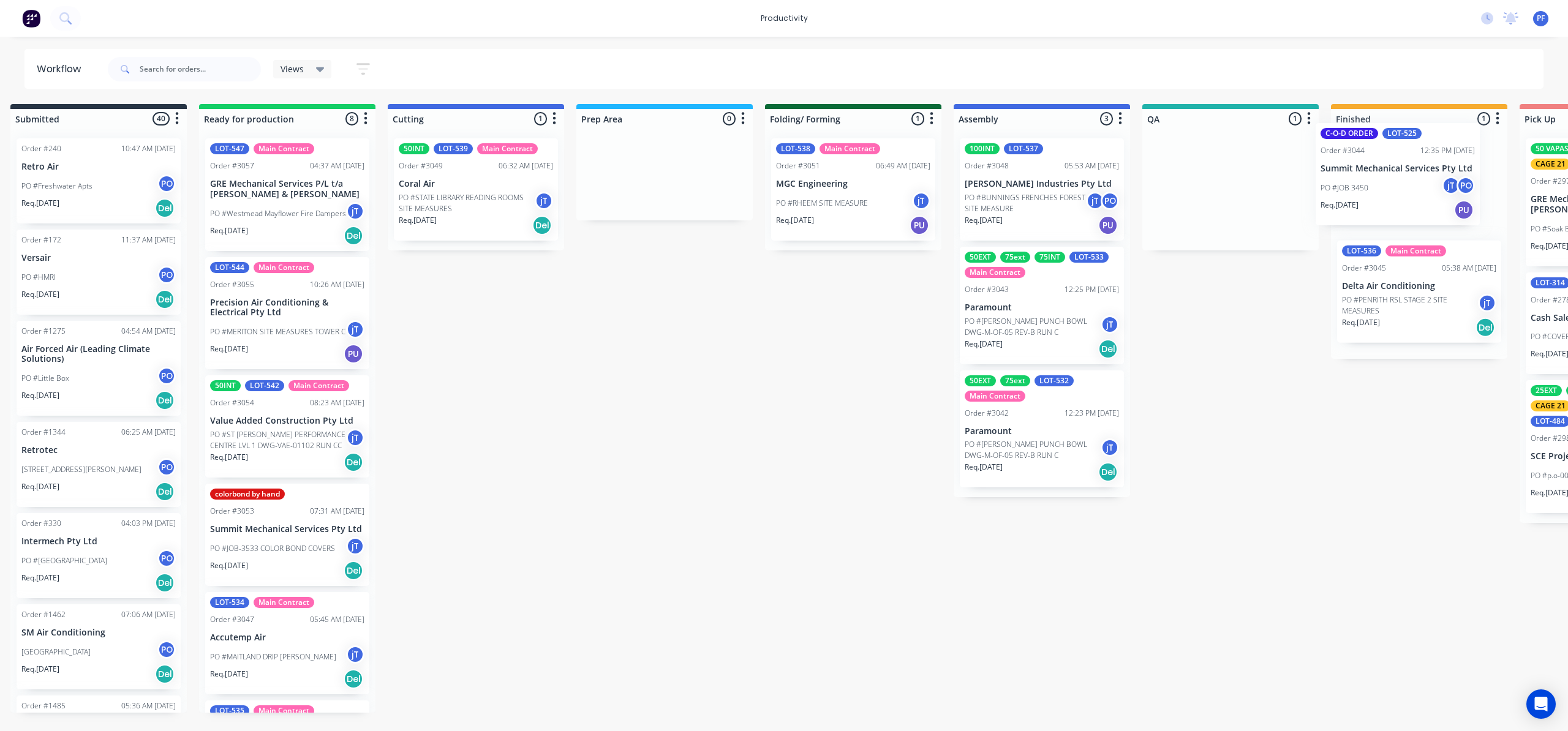
drag, startPoint x: 1231, startPoint y: 206, endPoint x: 1385, endPoint y: 176, distance: 156.9
click at [1387, 177] on div "Submitted 40 Order #240 10:47 AM 24/09/24 Retro Air PO #Freshwater Apts PO Req.…" at bounding box center [1174, 408] width 2398 height 609
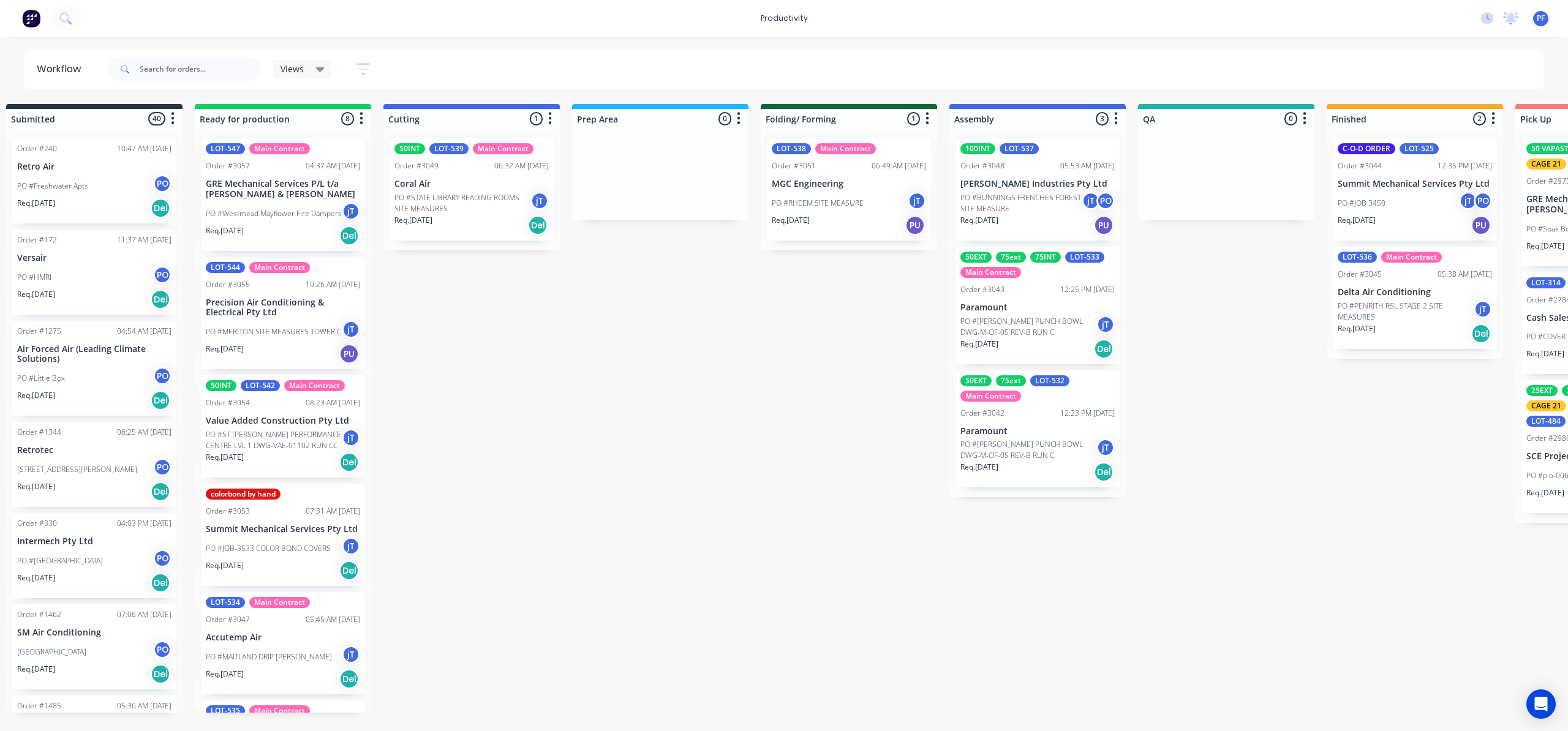
click at [1402, 165] on div "Order #3044 12:35 PM 08/10/25" at bounding box center [1415, 166] width 155 height 11
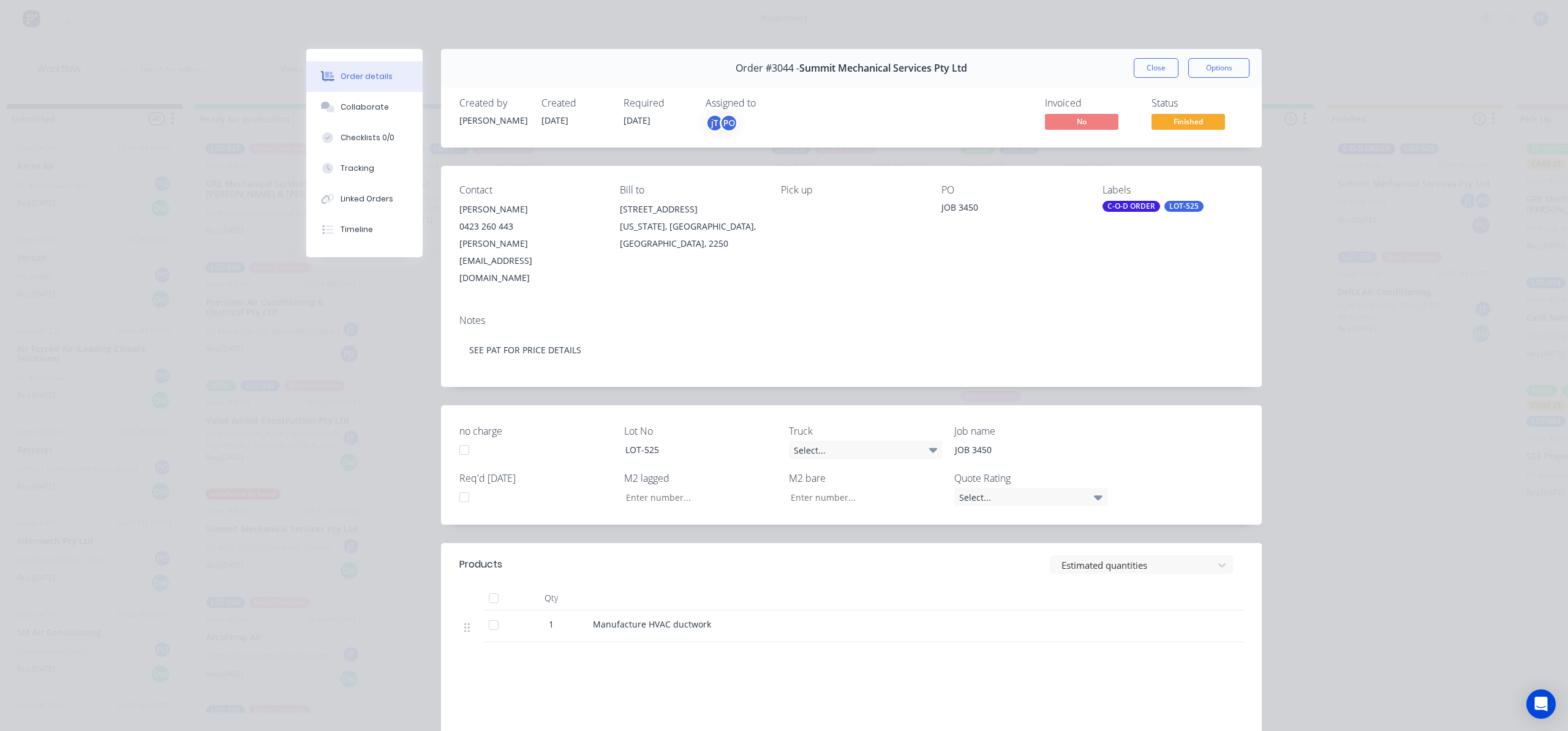
click at [1147, 200] on div "C-O-D ORDER" at bounding box center [1131, 206] width 58 height 11
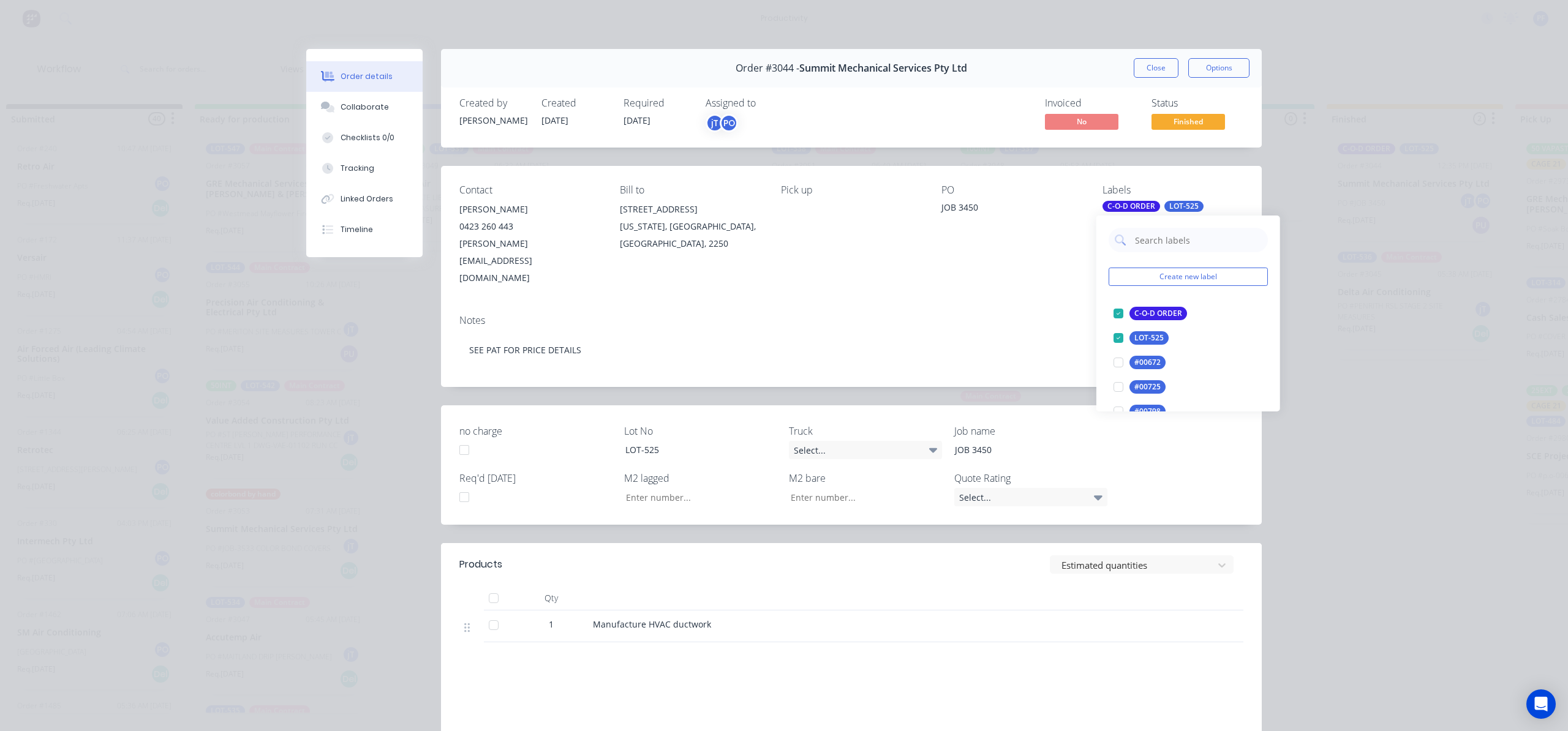
drag, startPoint x: 1161, startPoint y: 215, endPoint x: 1182, endPoint y: 243, distance: 35.0
click at [1177, 245] on input "text" at bounding box center [1197, 240] width 128 height 24
type input "1"
click at [1142, 307] on div "CAGE 1" at bounding box center [1147, 305] width 36 height 13
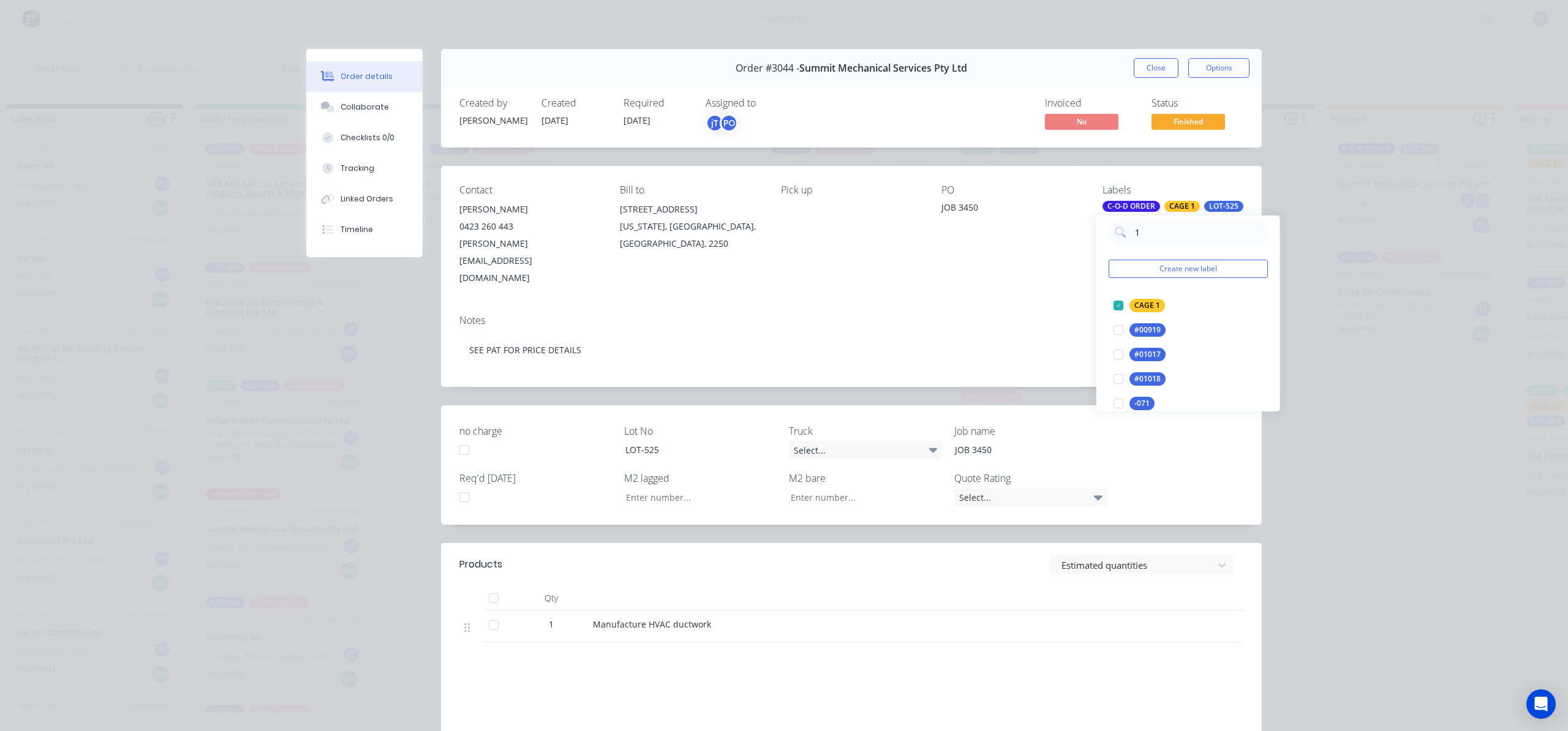
click at [962, 236] on div "PO JOB 3450" at bounding box center [1012, 235] width 140 height 102
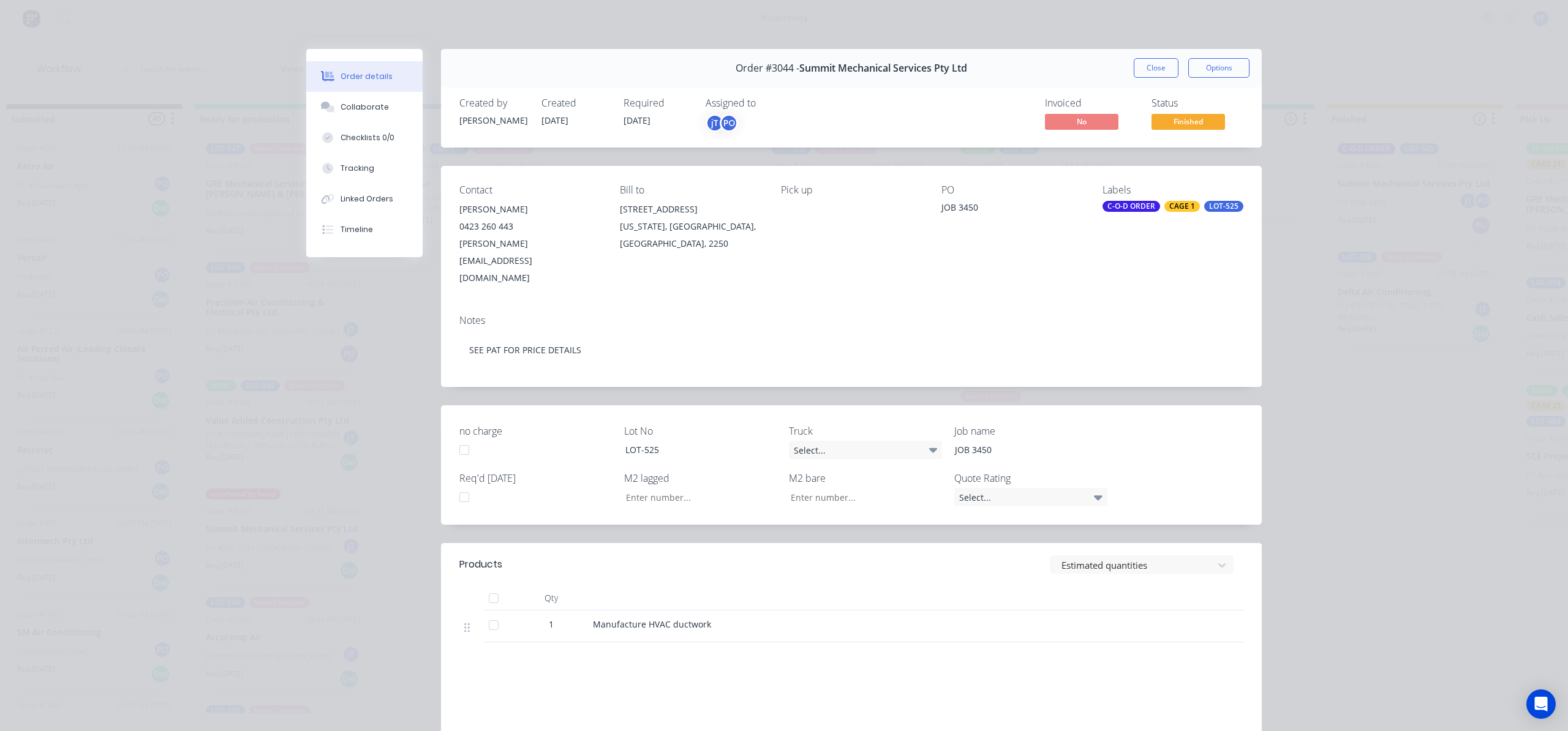
click at [1152, 59] on button "Close" at bounding box center [1155, 68] width 44 height 20
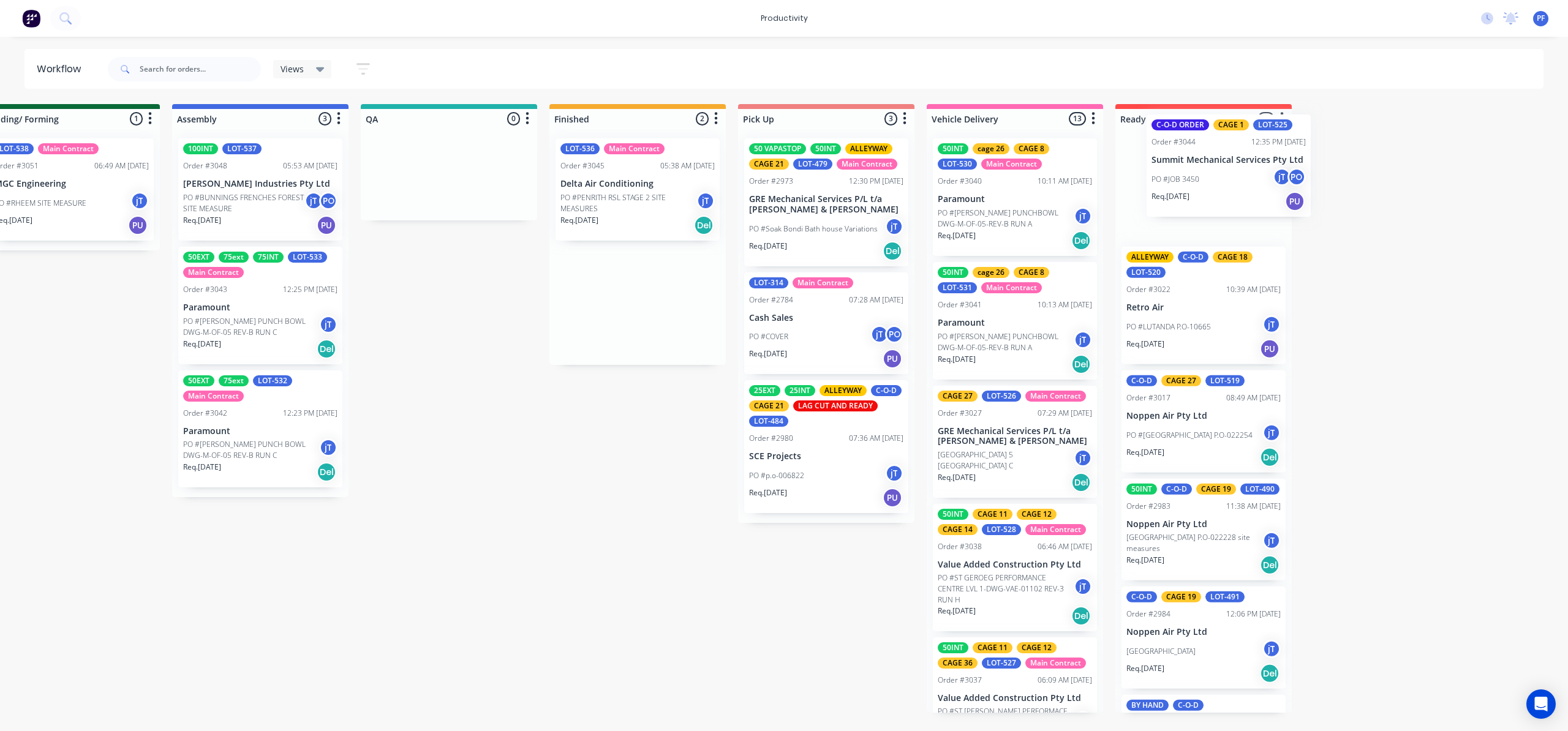
scroll to position [0, 806]
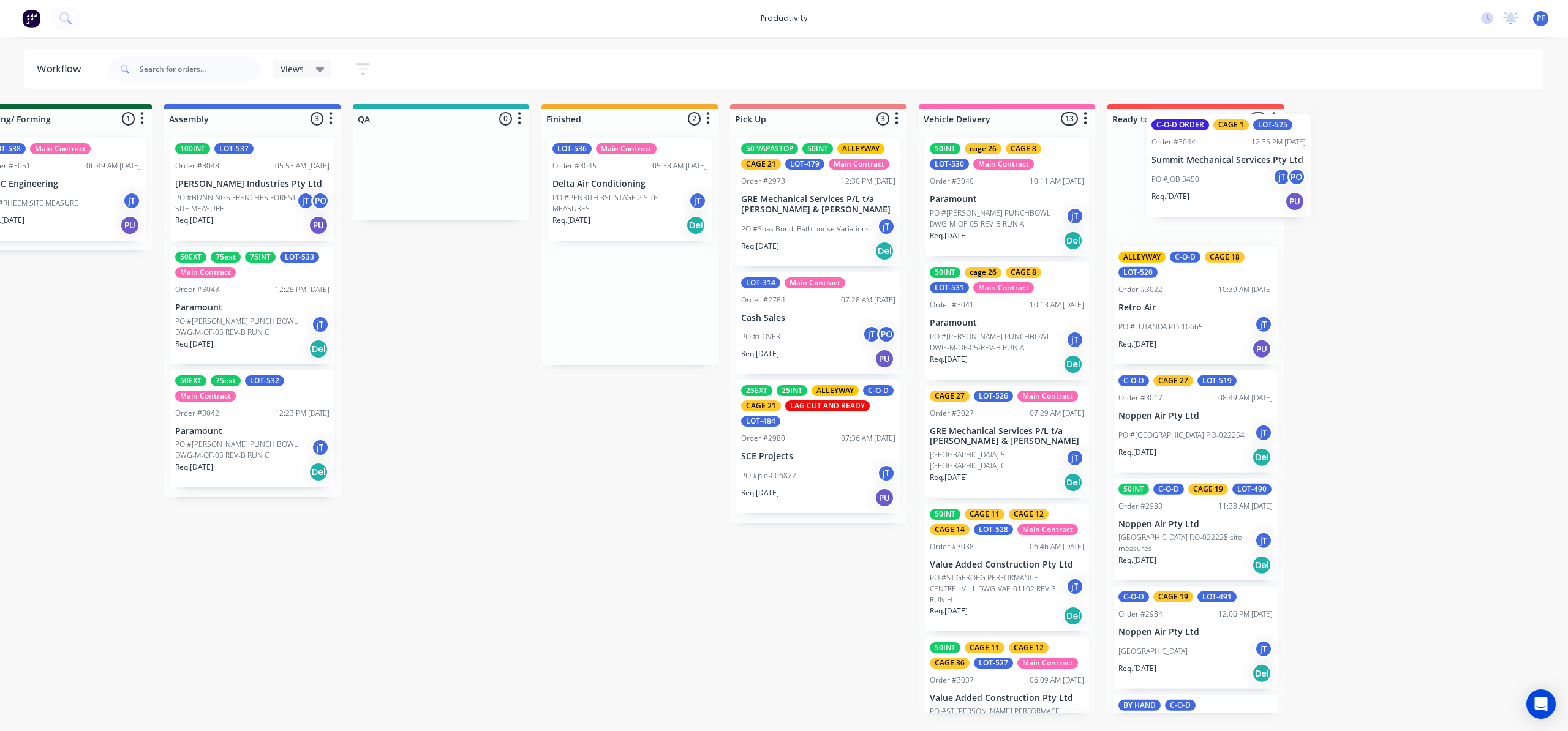
drag, startPoint x: 816, startPoint y: 146, endPoint x: 1196, endPoint y: 123, distance: 380.7
click at [1196, 123] on div "Submitted 40 Order #240 10:47 AM 24/09/24 Retro Air PO #Freshwater Apts PO Req.…" at bounding box center [384, 408] width 2398 height 609
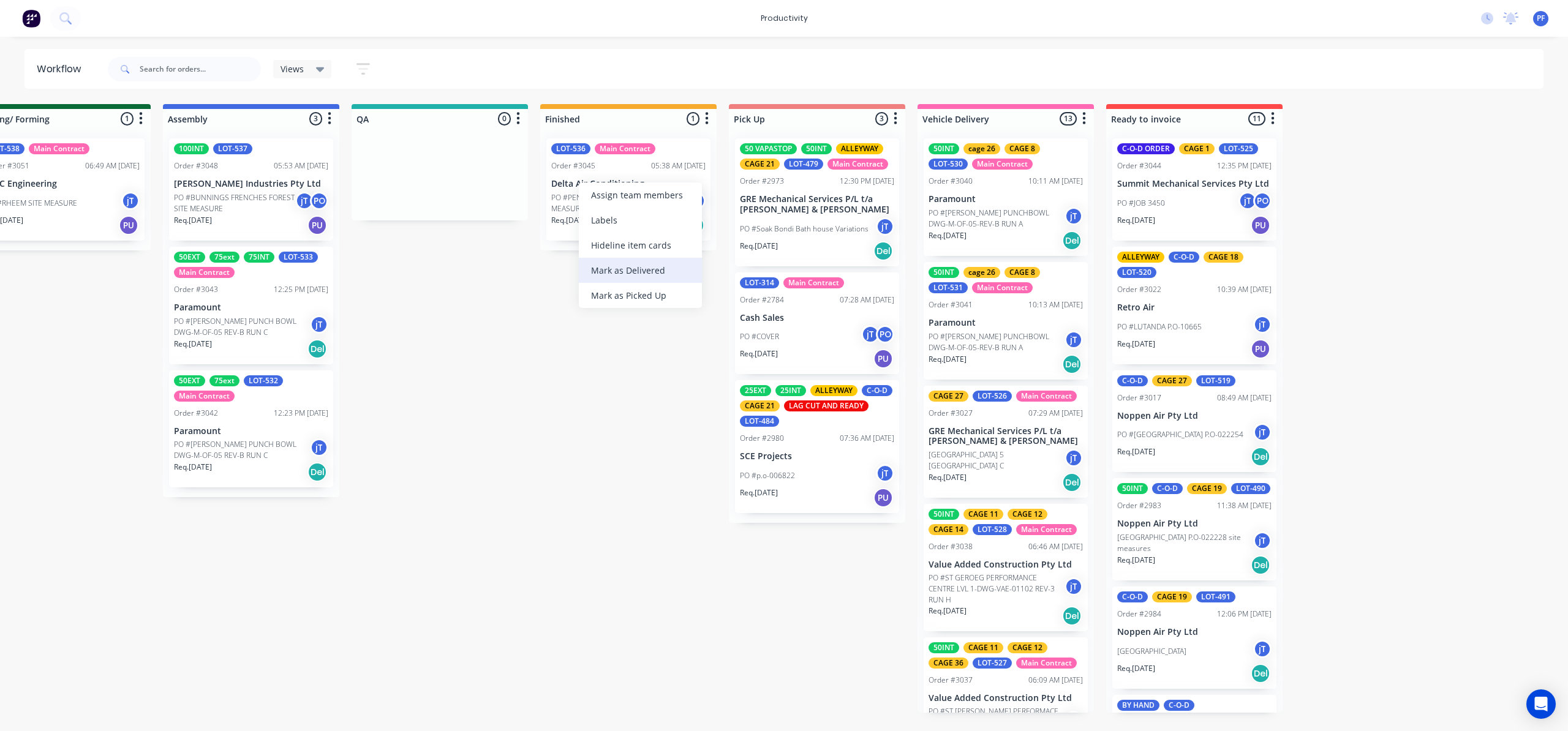
click at [647, 275] on div "Mark as Delivered" at bounding box center [640, 270] width 123 height 25
